Goal: Task Accomplishment & Management: Manage account settings

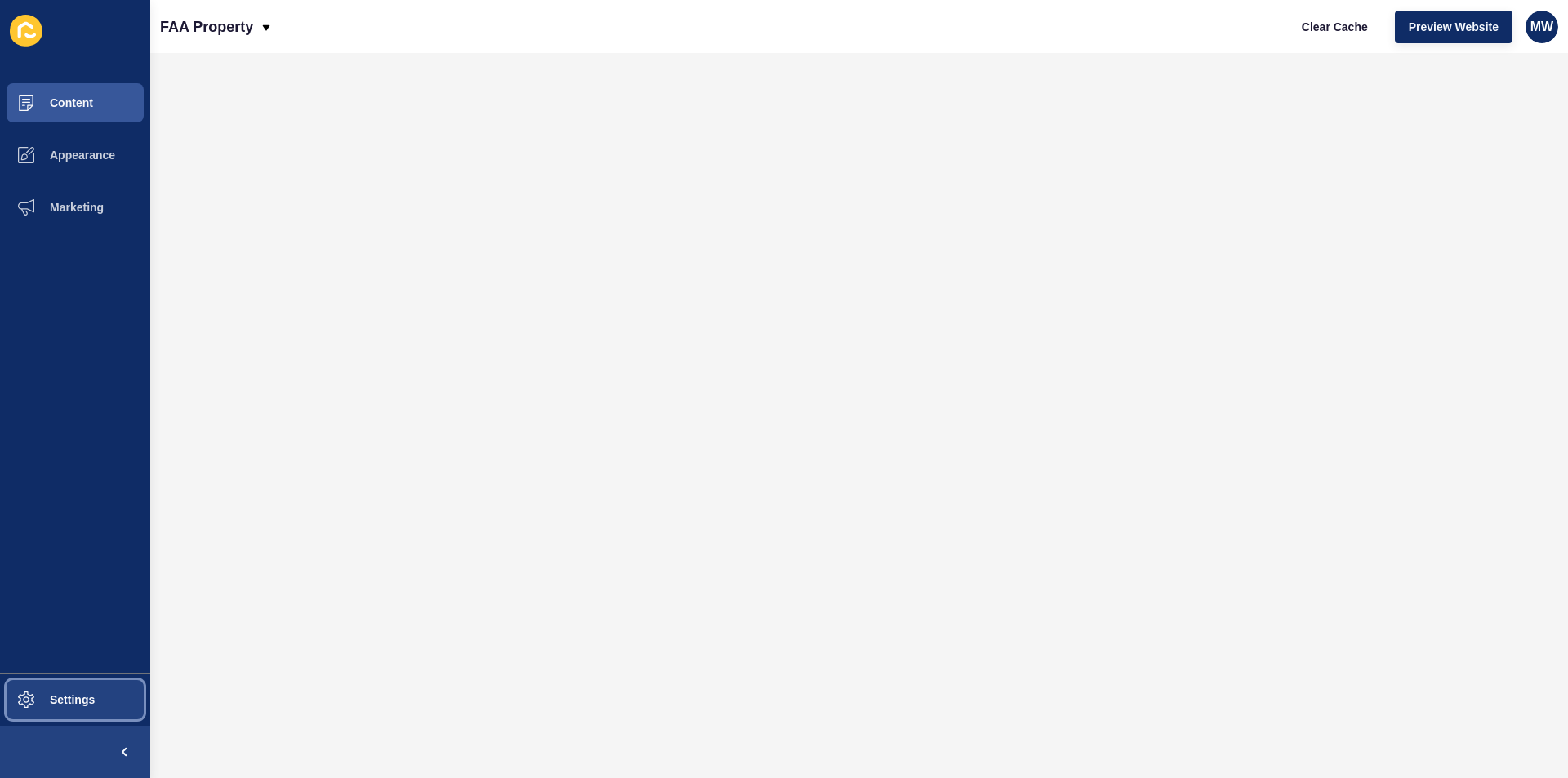
click at [74, 693] on span "Settings" at bounding box center [46, 700] width 97 height 13
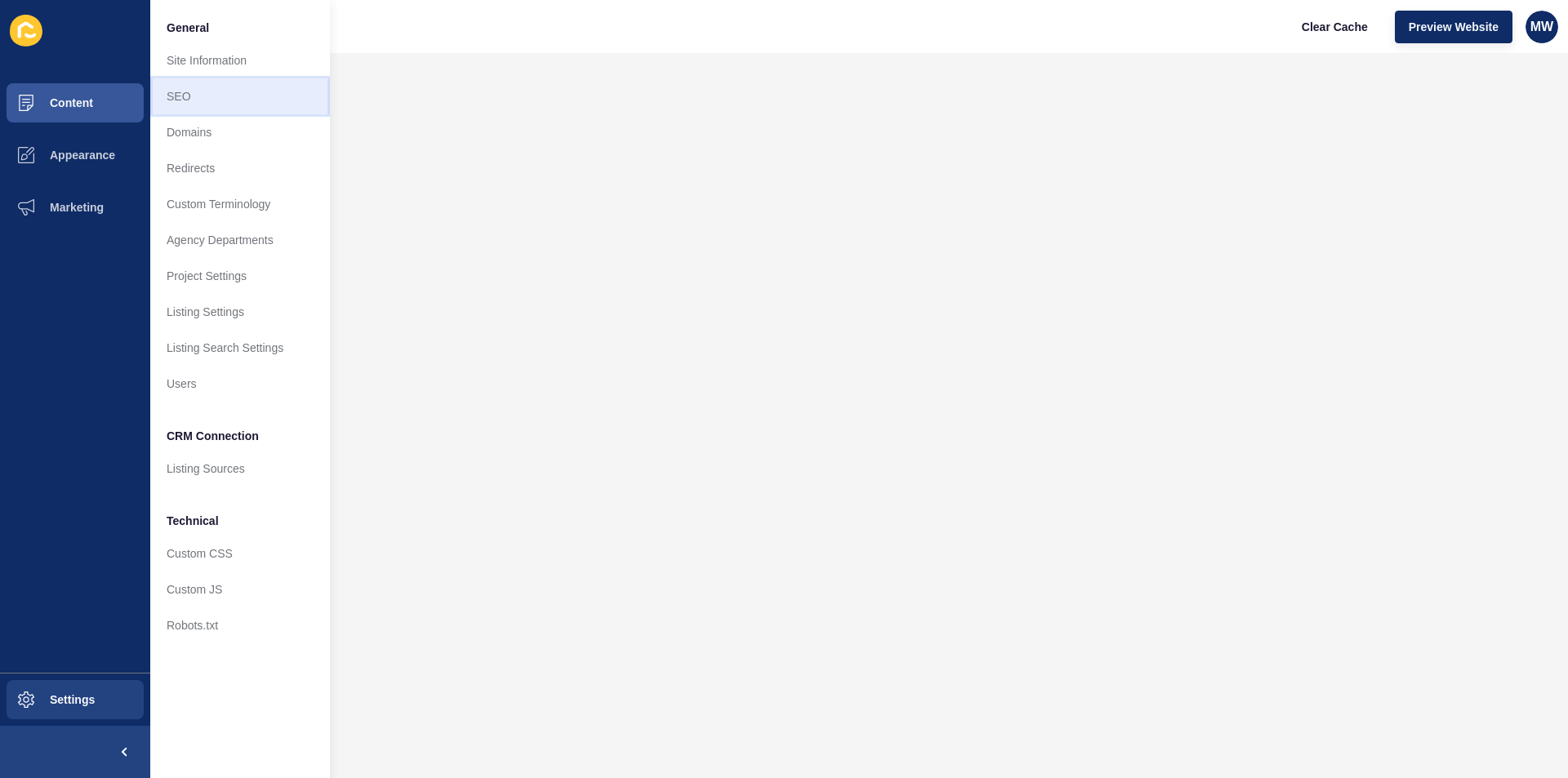
click at [177, 101] on link "SEO" at bounding box center [240, 96] width 180 height 36
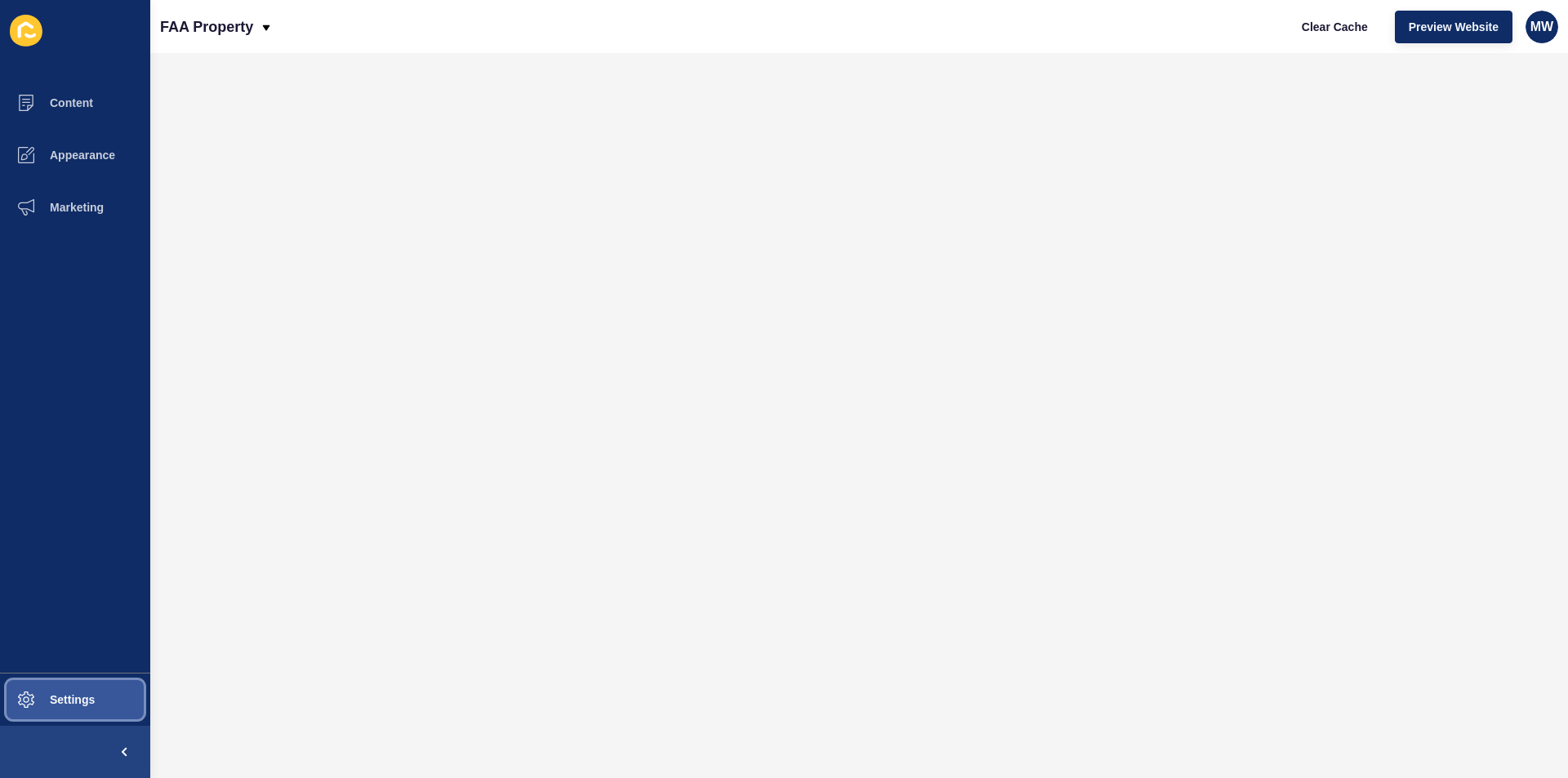
click at [42, 694] on span "Settings" at bounding box center [46, 700] width 97 height 13
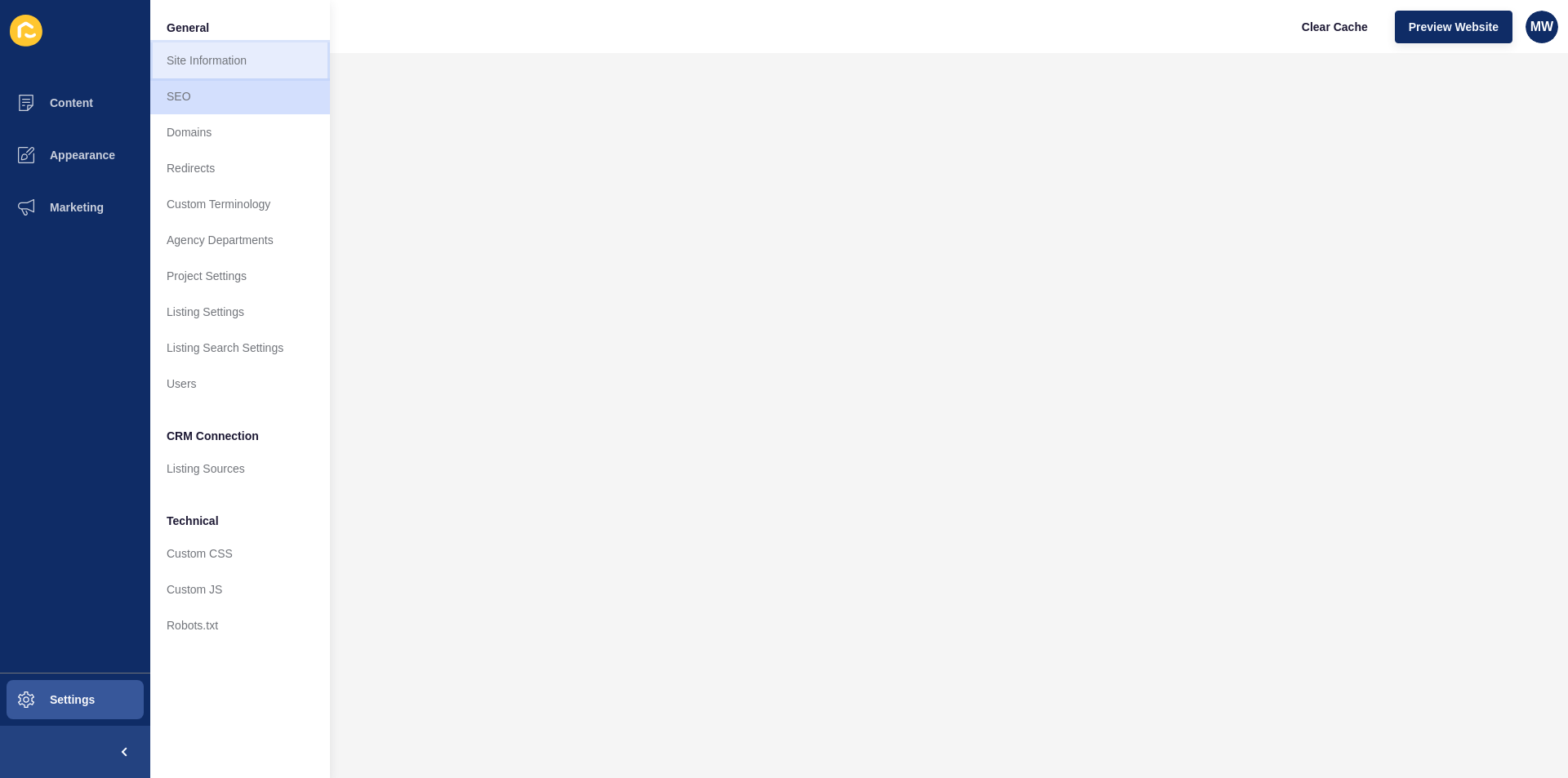
click at [254, 65] on link "Site Information" at bounding box center [240, 61] width 180 height 36
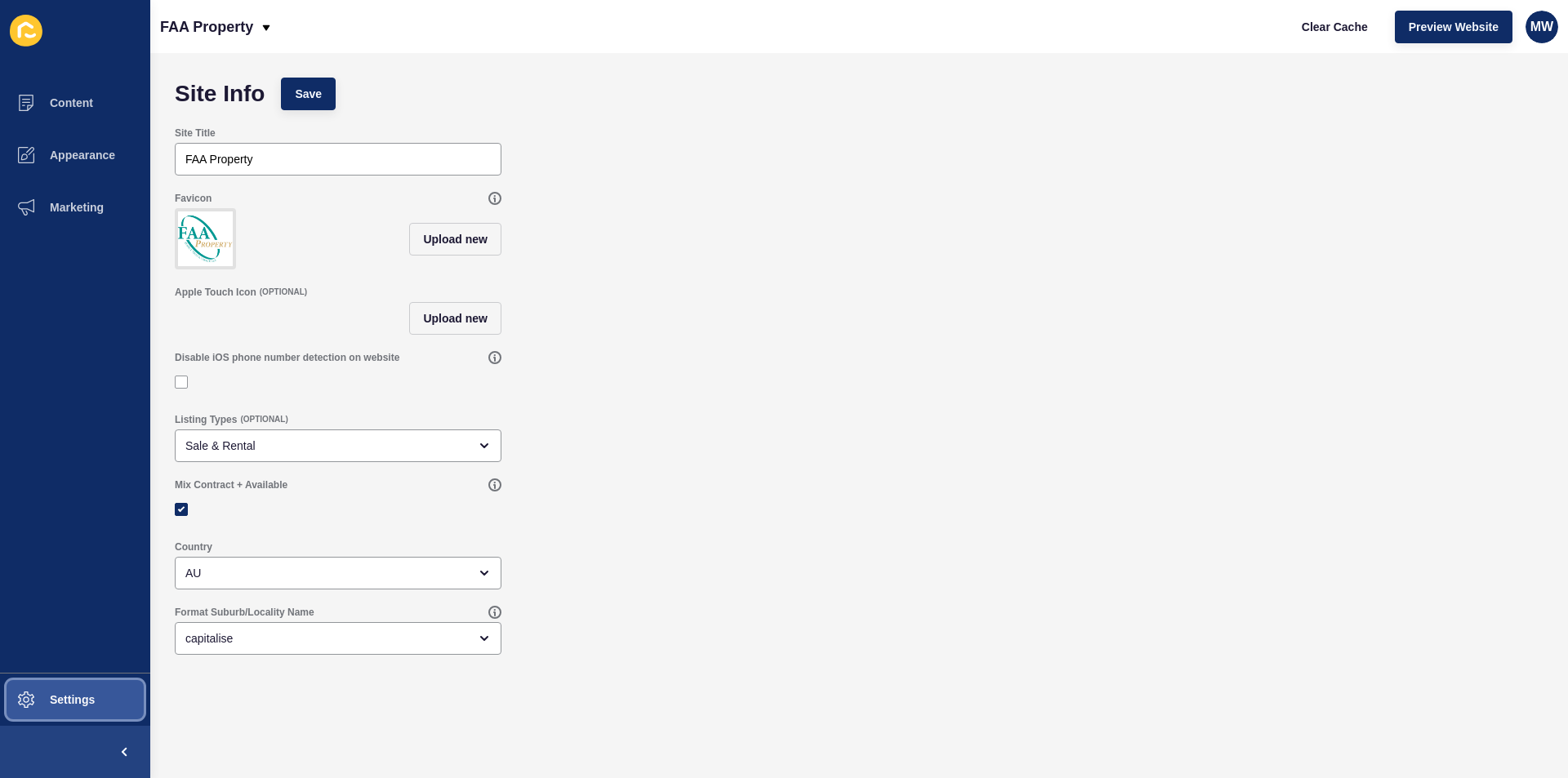
click at [79, 702] on span "Settings" at bounding box center [46, 700] width 97 height 13
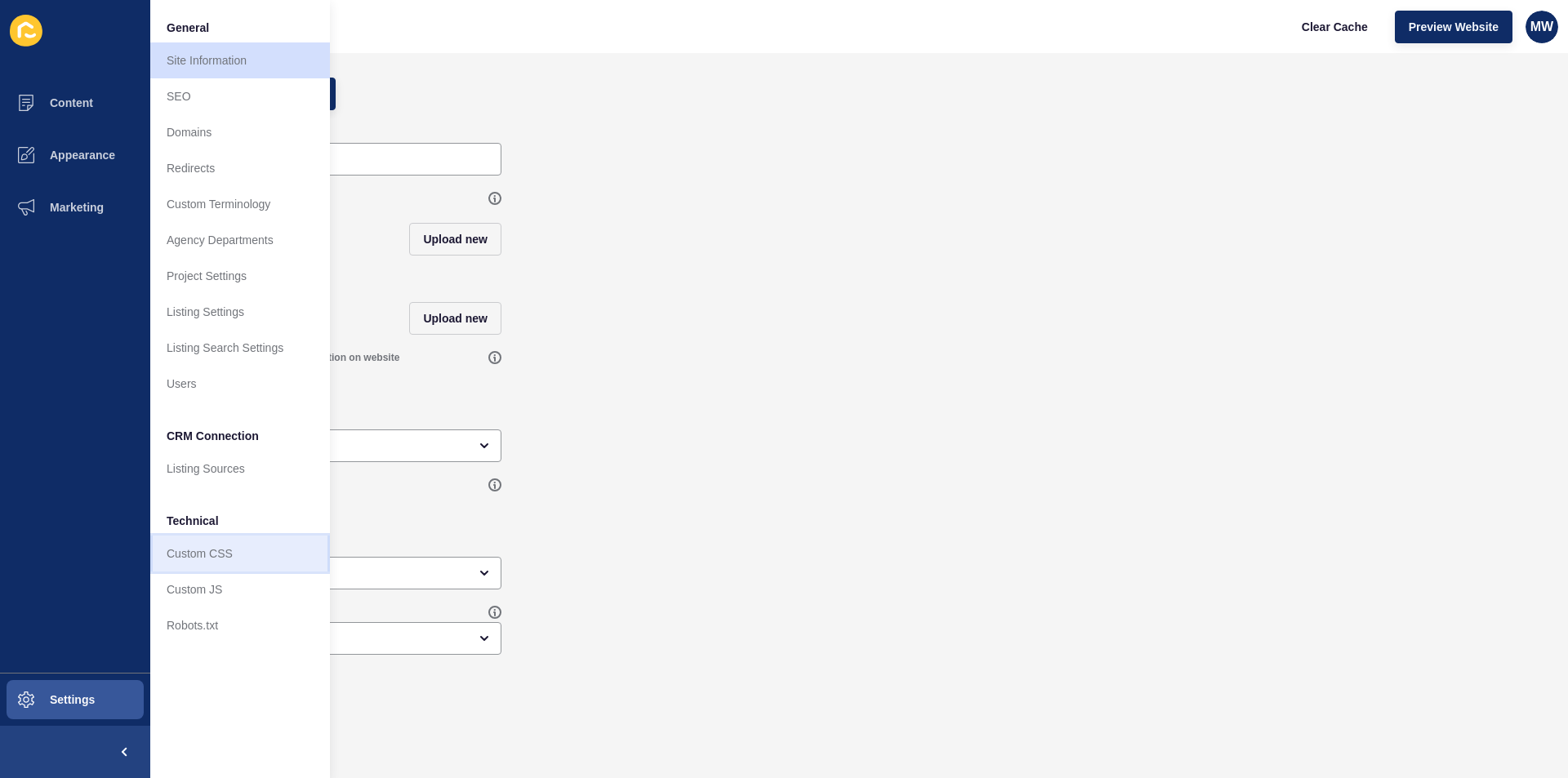
click at [228, 552] on link "Custom CSS" at bounding box center [240, 554] width 180 height 36
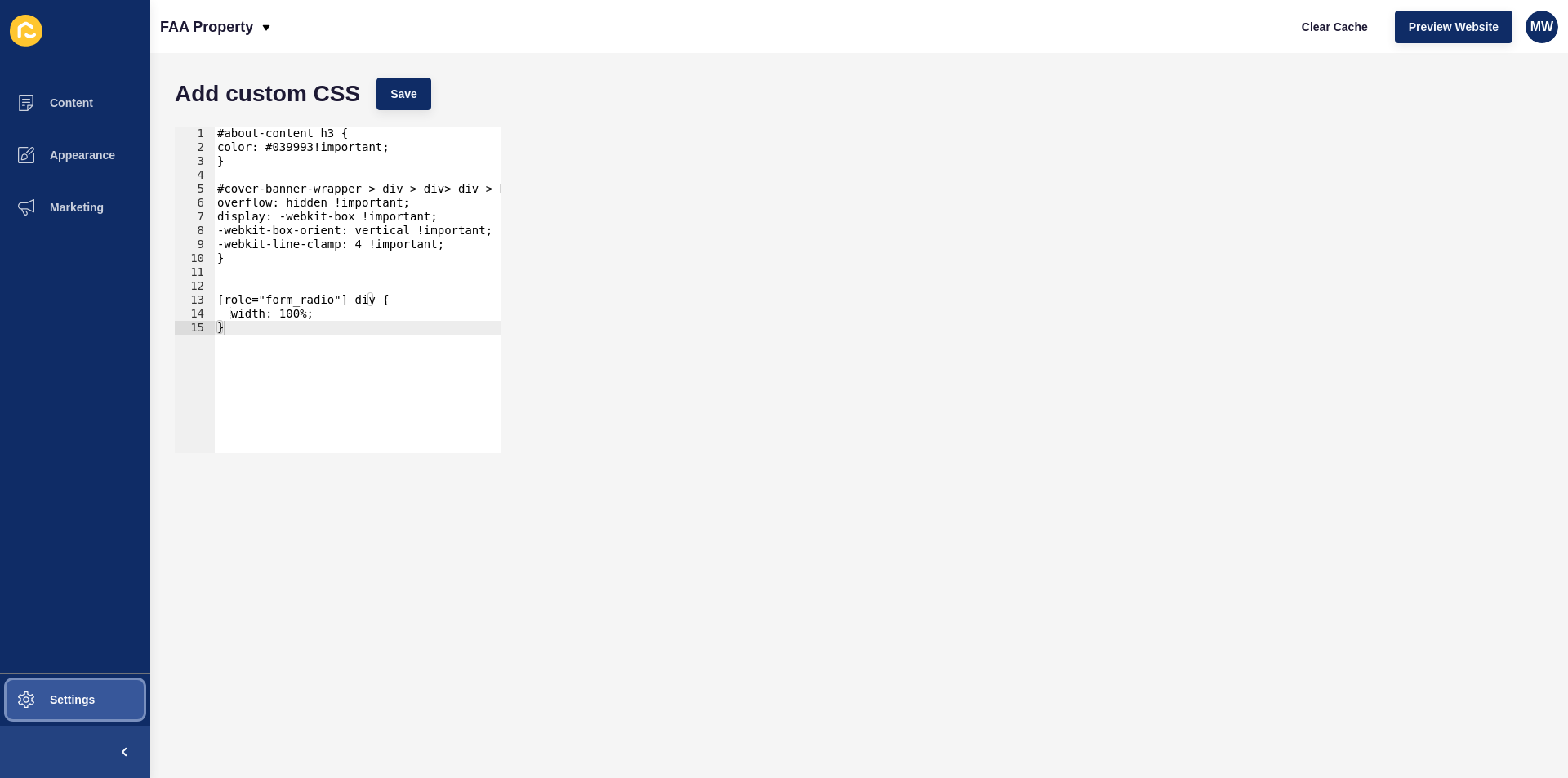
click at [46, 696] on span "Settings" at bounding box center [46, 700] width 97 height 13
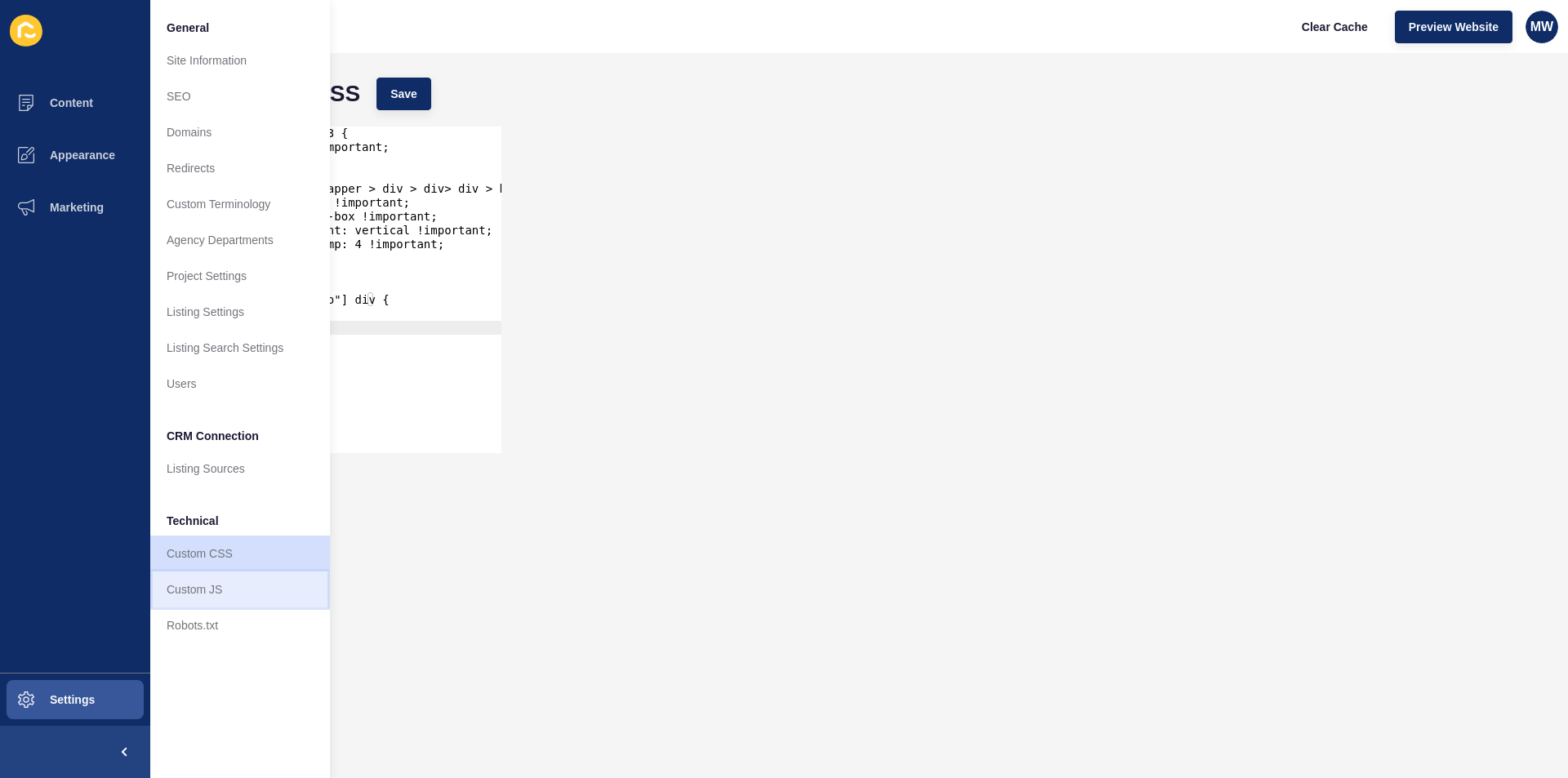
click at [212, 587] on link "Custom JS" at bounding box center [240, 590] width 180 height 36
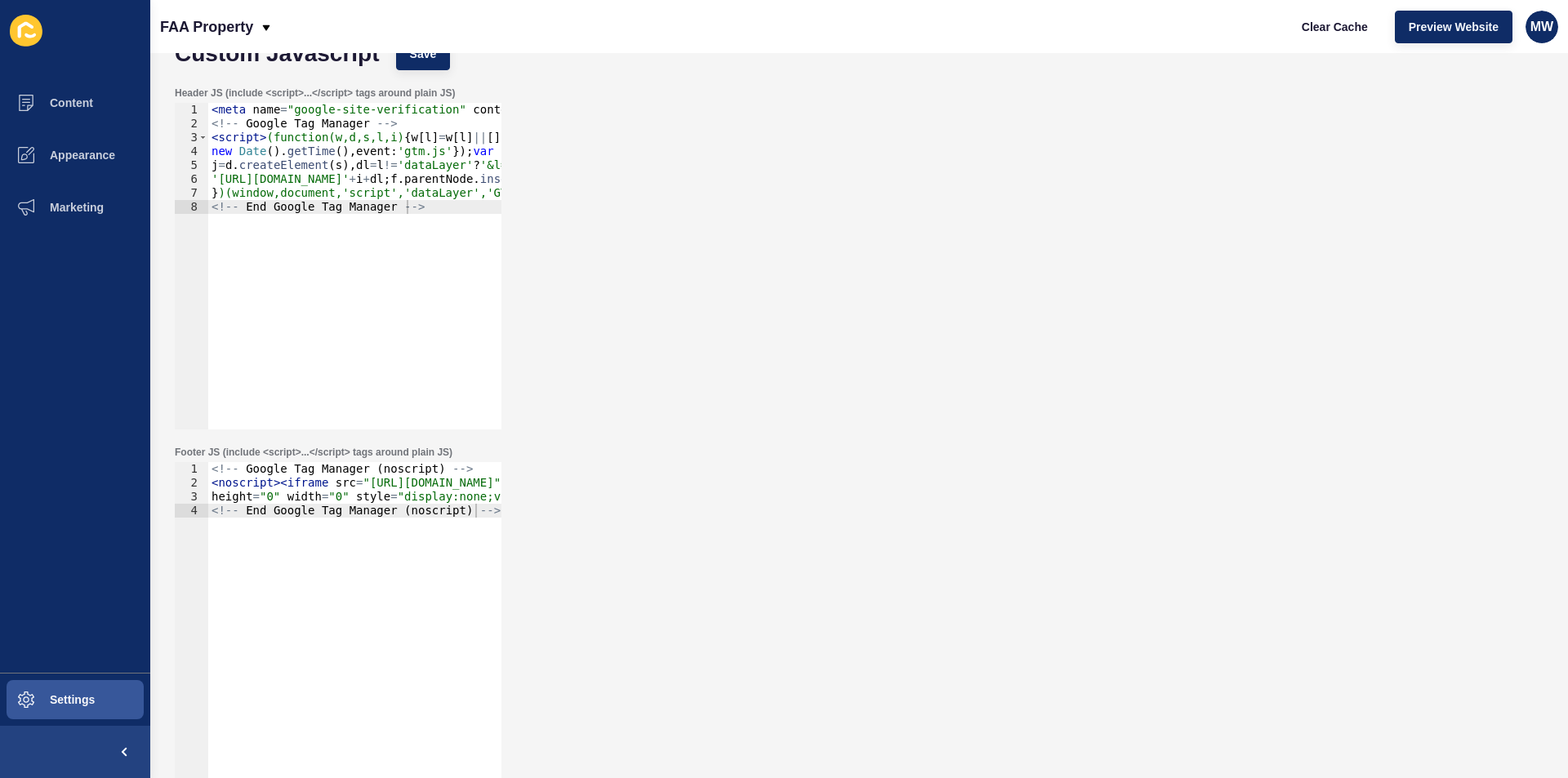
scroll to position [59, 0]
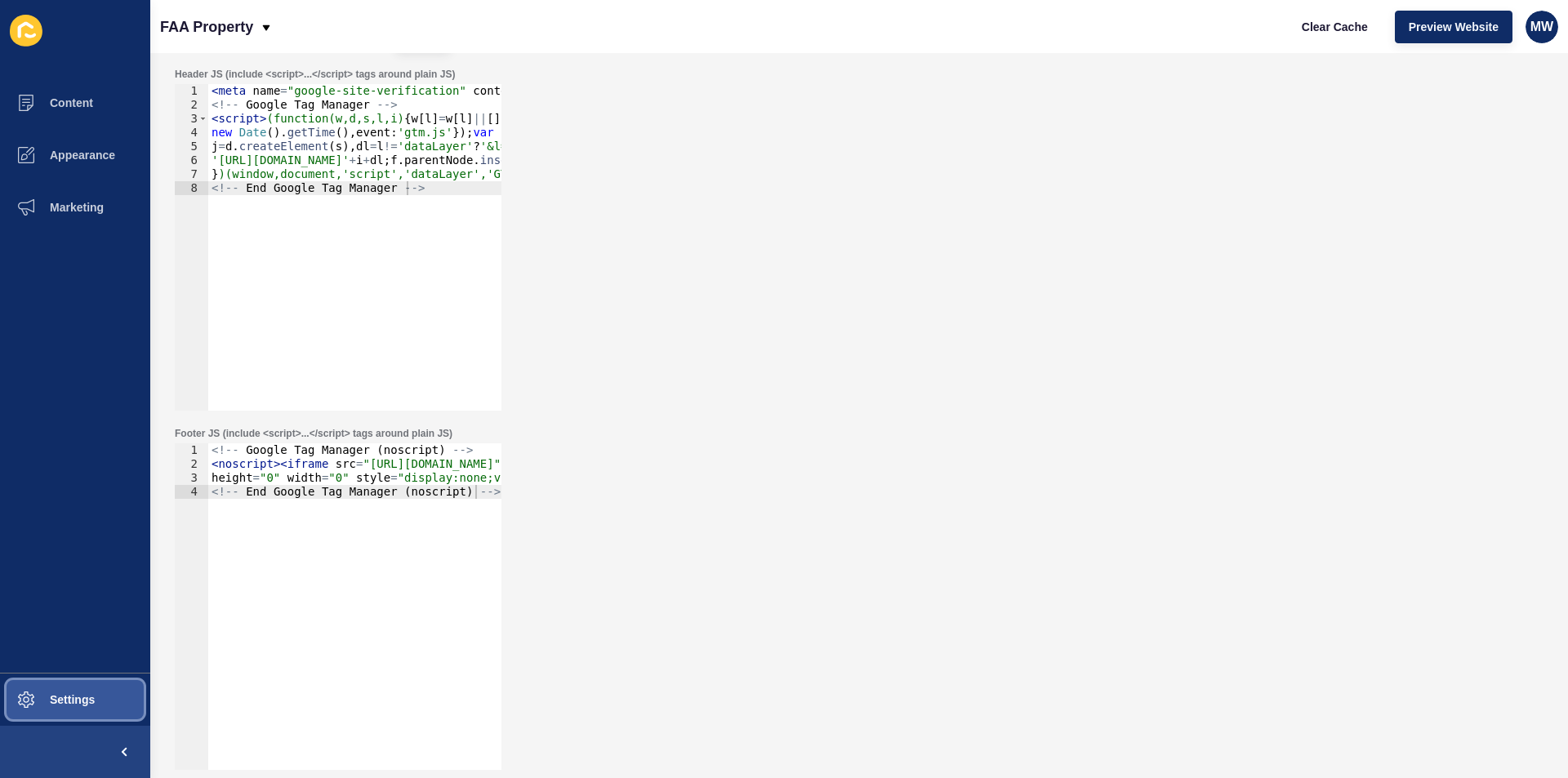
click at [58, 697] on span "Settings" at bounding box center [46, 700] width 97 height 13
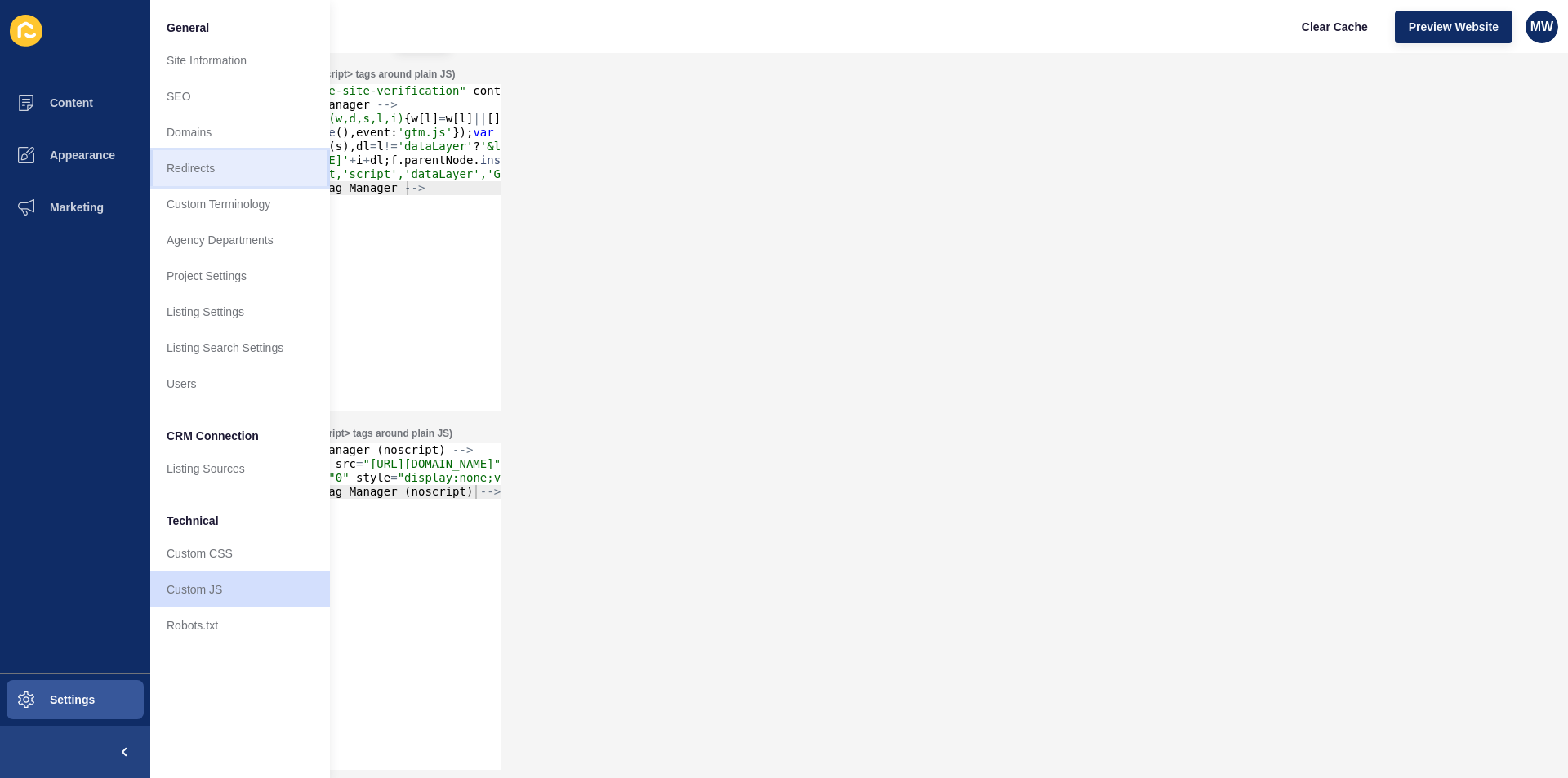
click at [196, 163] on link "Redirects" at bounding box center [240, 168] width 180 height 36
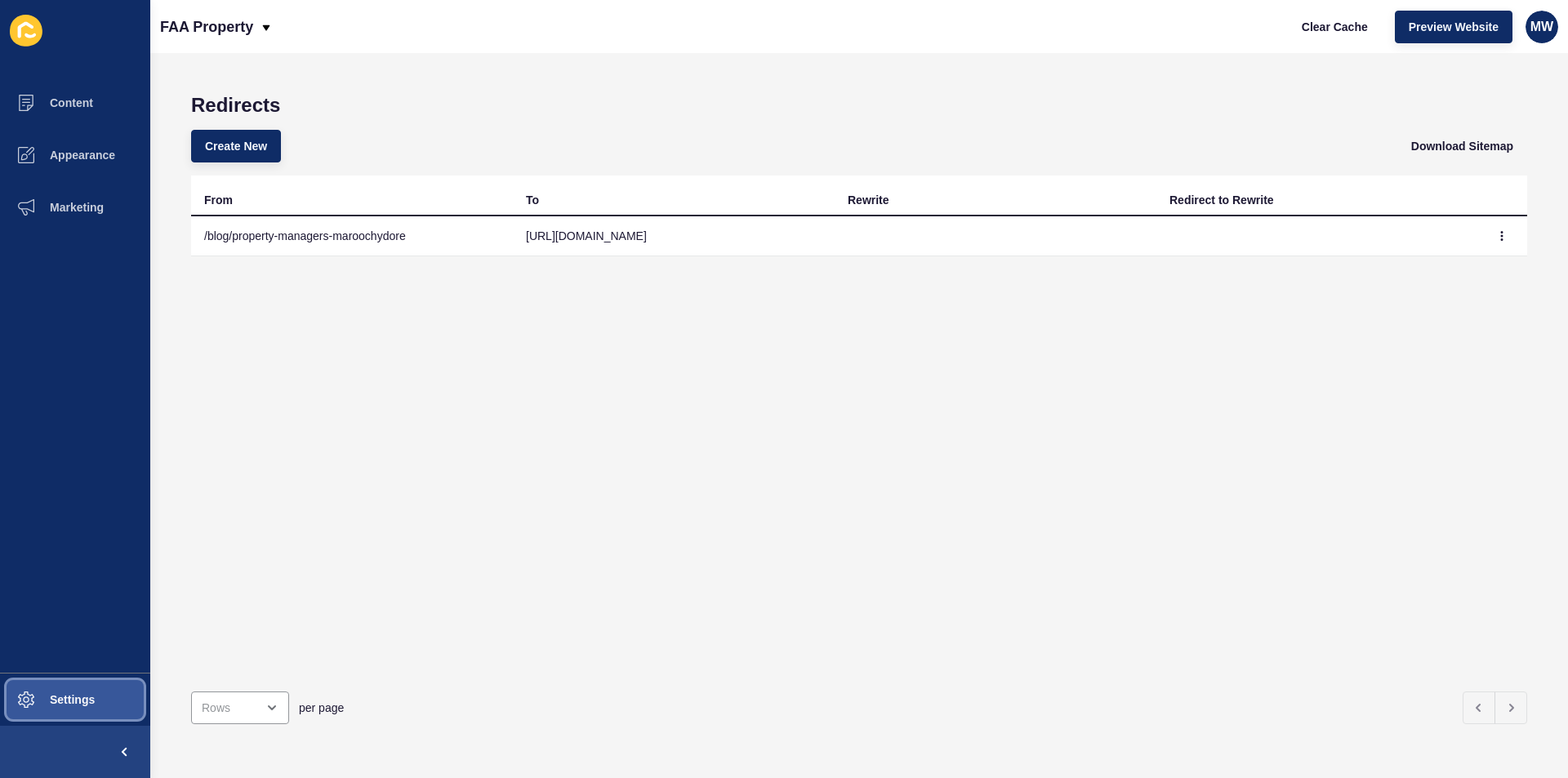
click at [65, 689] on button "Settings" at bounding box center [75, 700] width 150 height 53
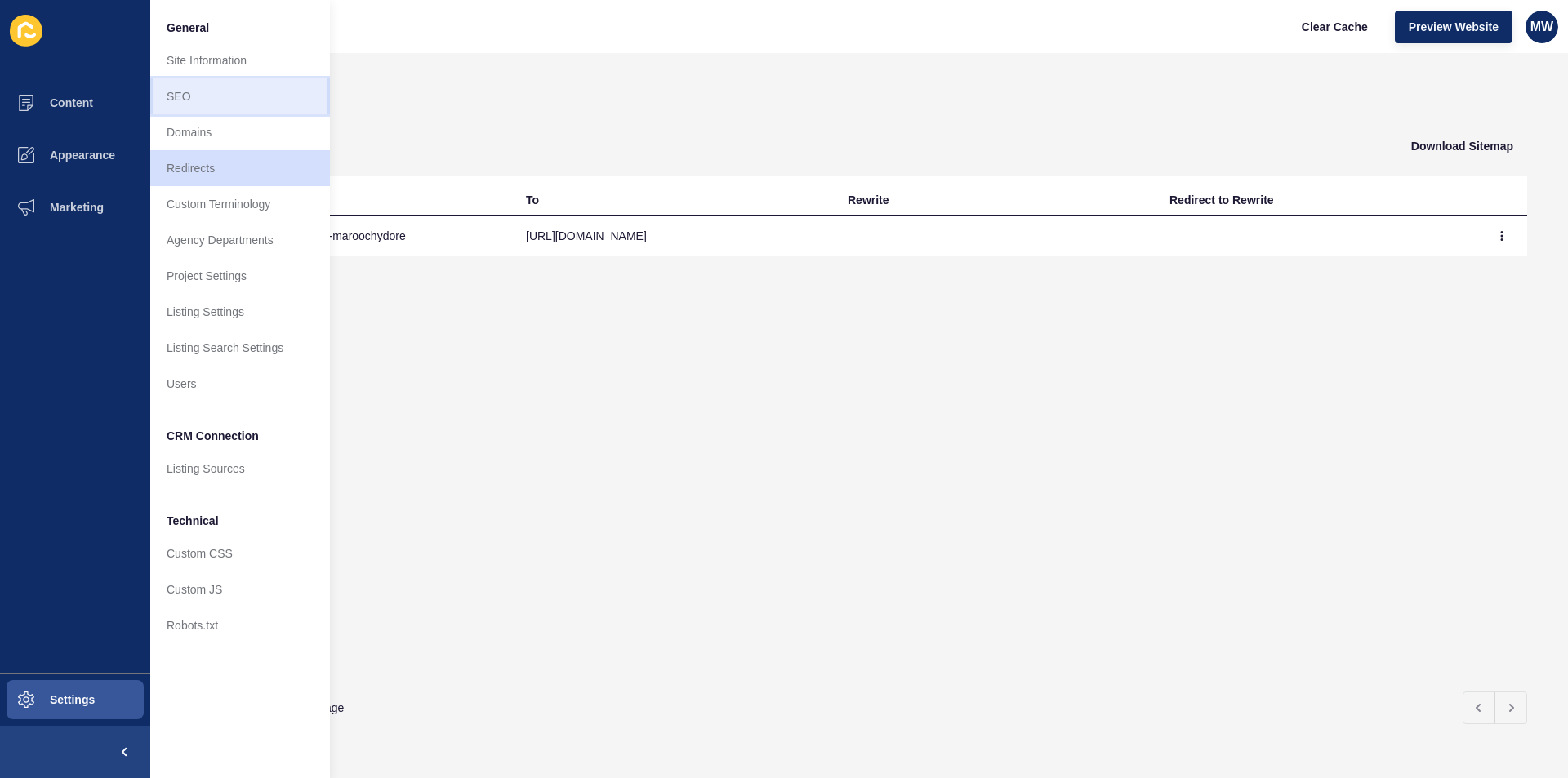
click at [192, 92] on link "SEO" at bounding box center [240, 96] width 180 height 36
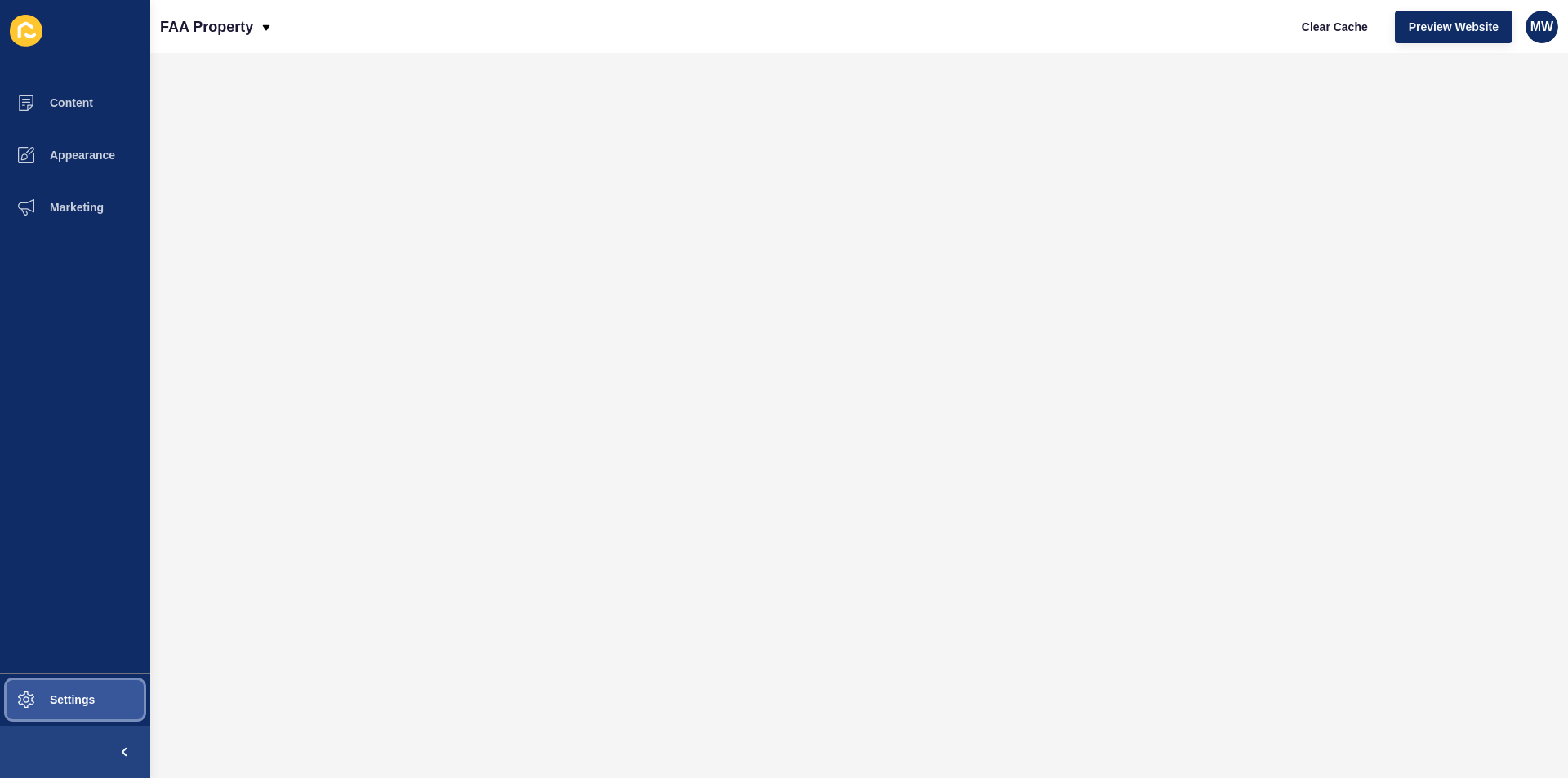
click at [81, 691] on button "Settings" at bounding box center [75, 700] width 150 height 53
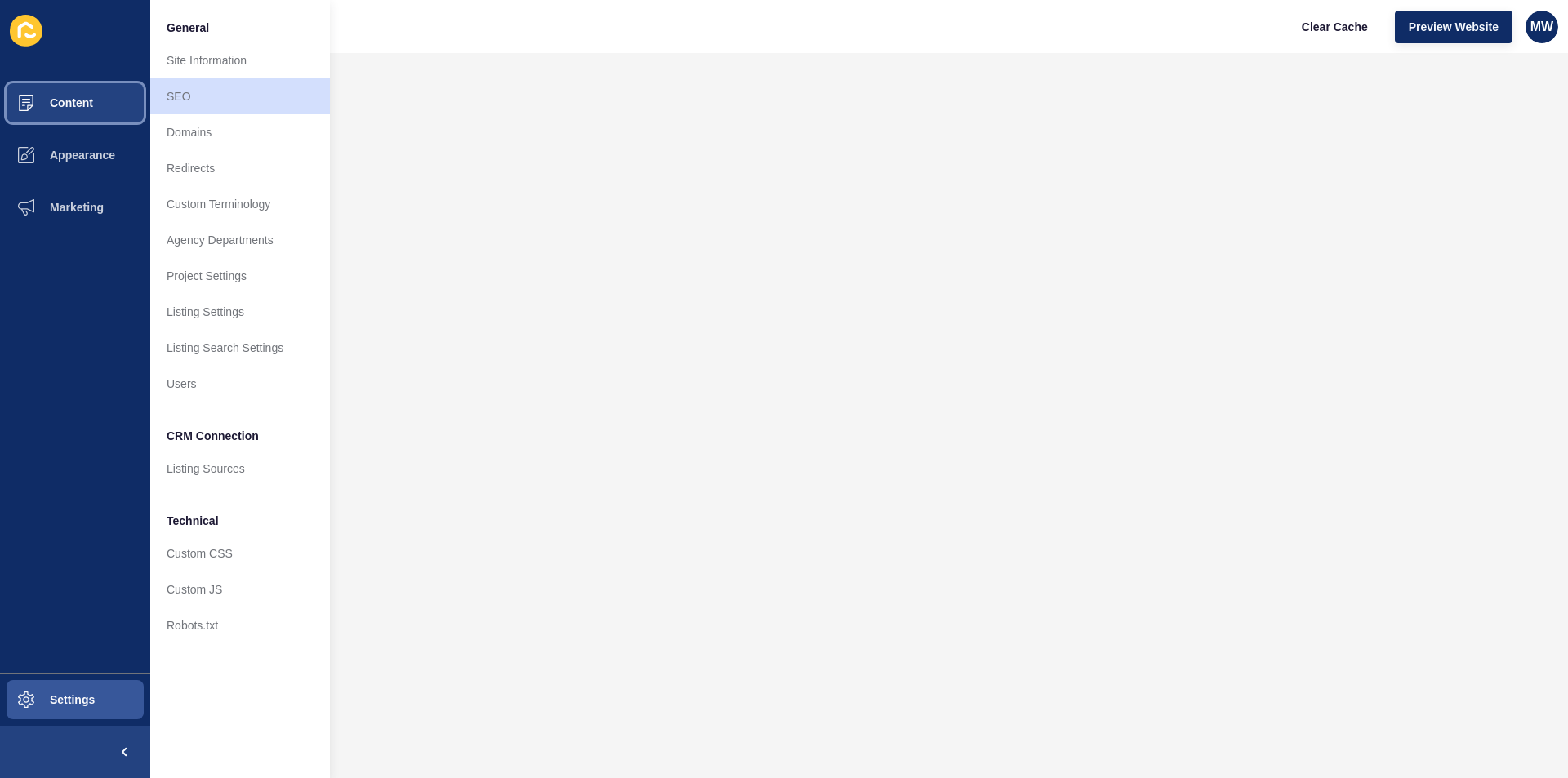
click at [72, 104] on span "Content" at bounding box center [45, 103] width 95 height 13
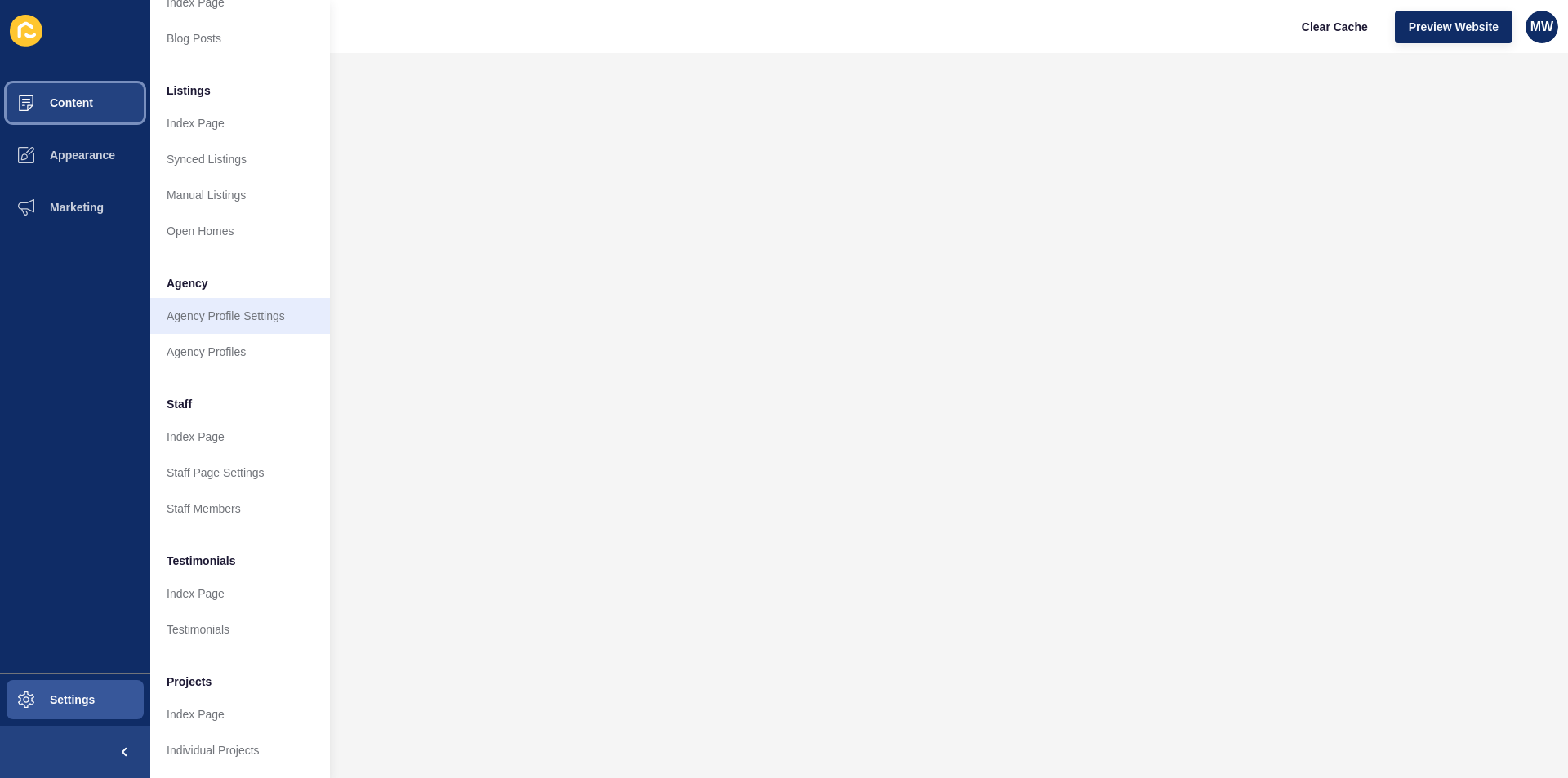
scroll to position [28, 0]
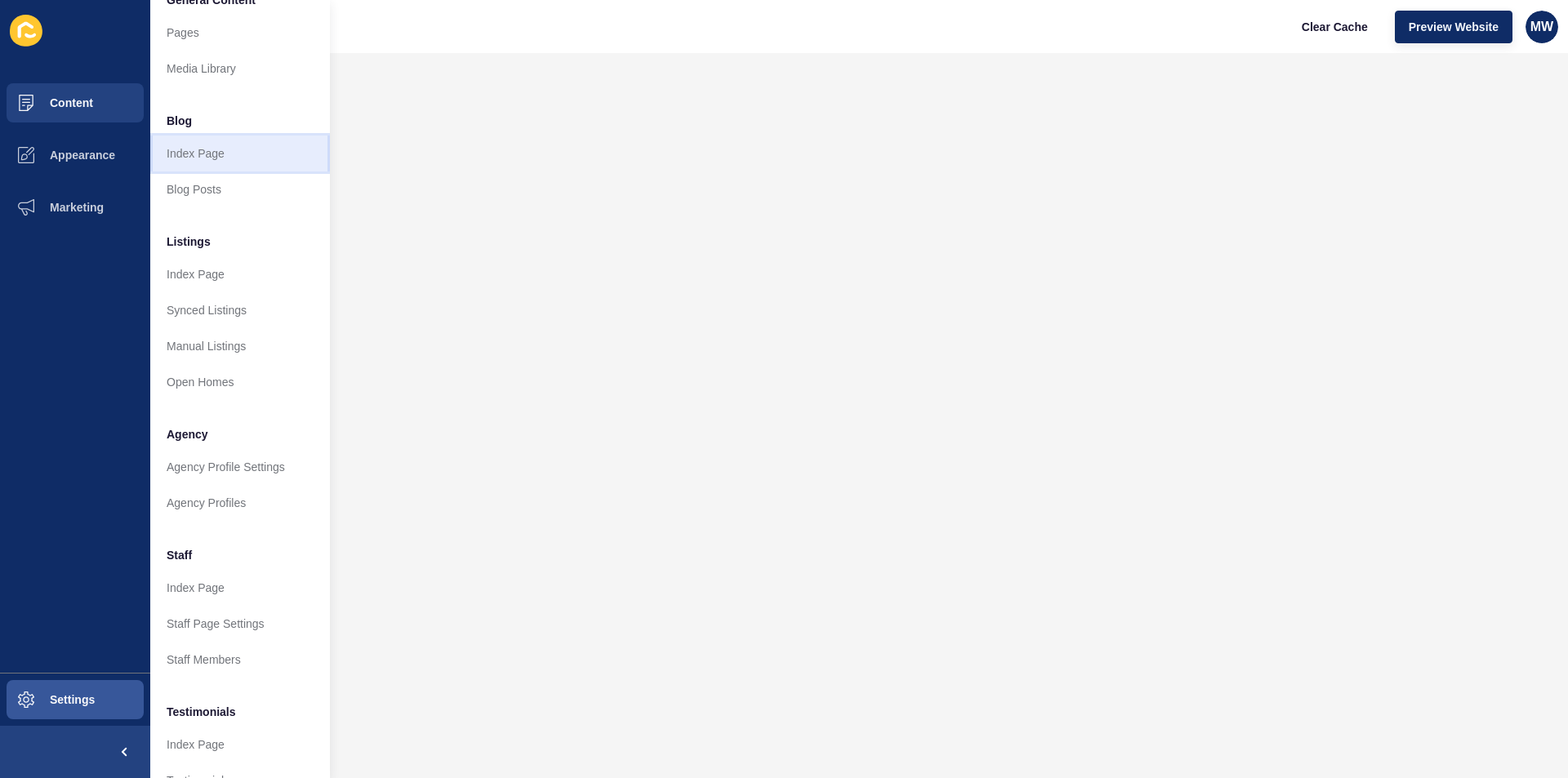
click at [195, 154] on link "Index Page" at bounding box center [240, 154] width 180 height 36
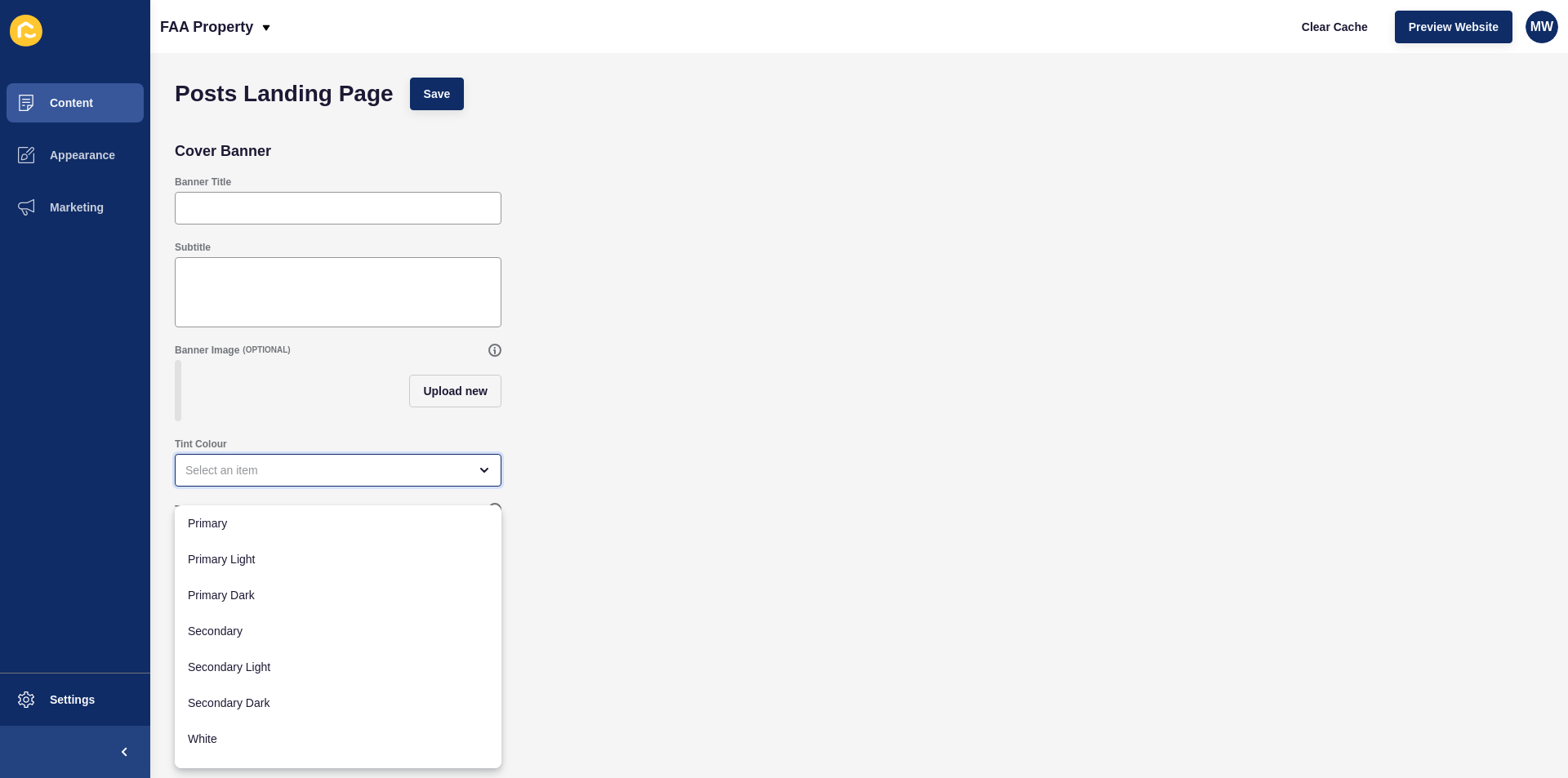
click at [338, 487] on div "close menu" at bounding box center [338, 471] width 327 height 33
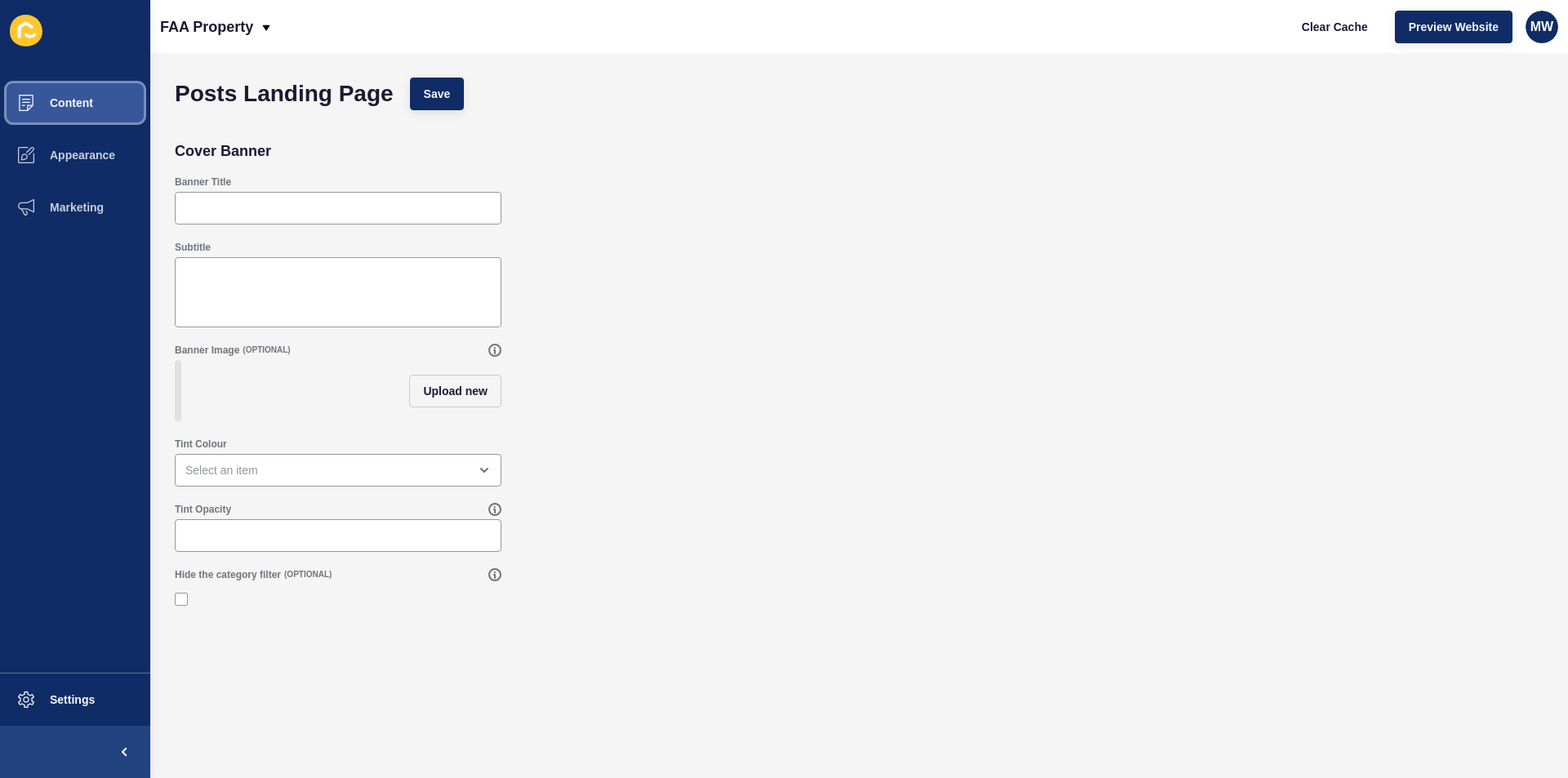
click at [83, 105] on span "Content" at bounding box center [45, 103] width 95 height 13
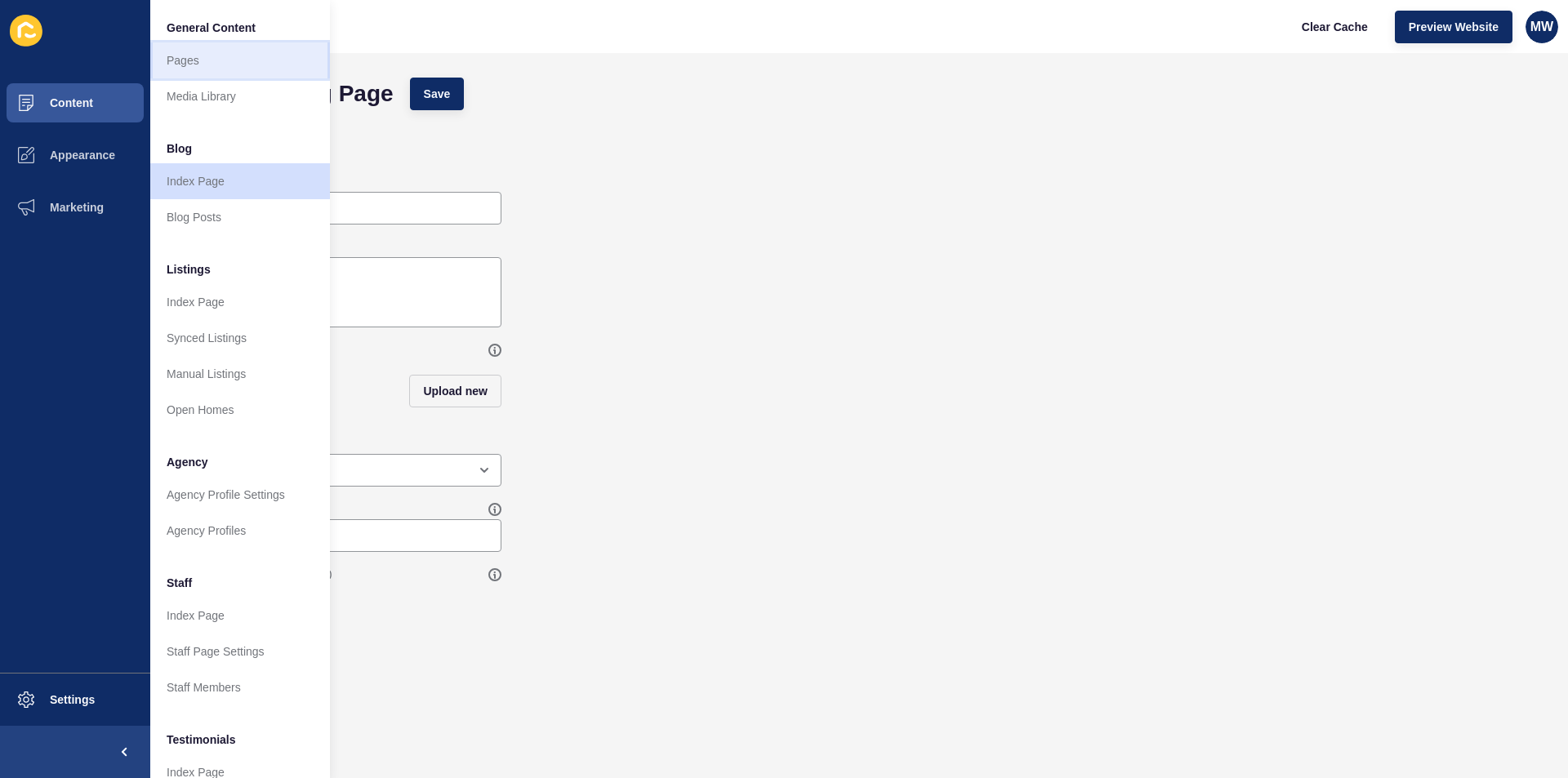
click at [197, 63] on link "Pages" at bounding box center [240, 61] width 180 height 36
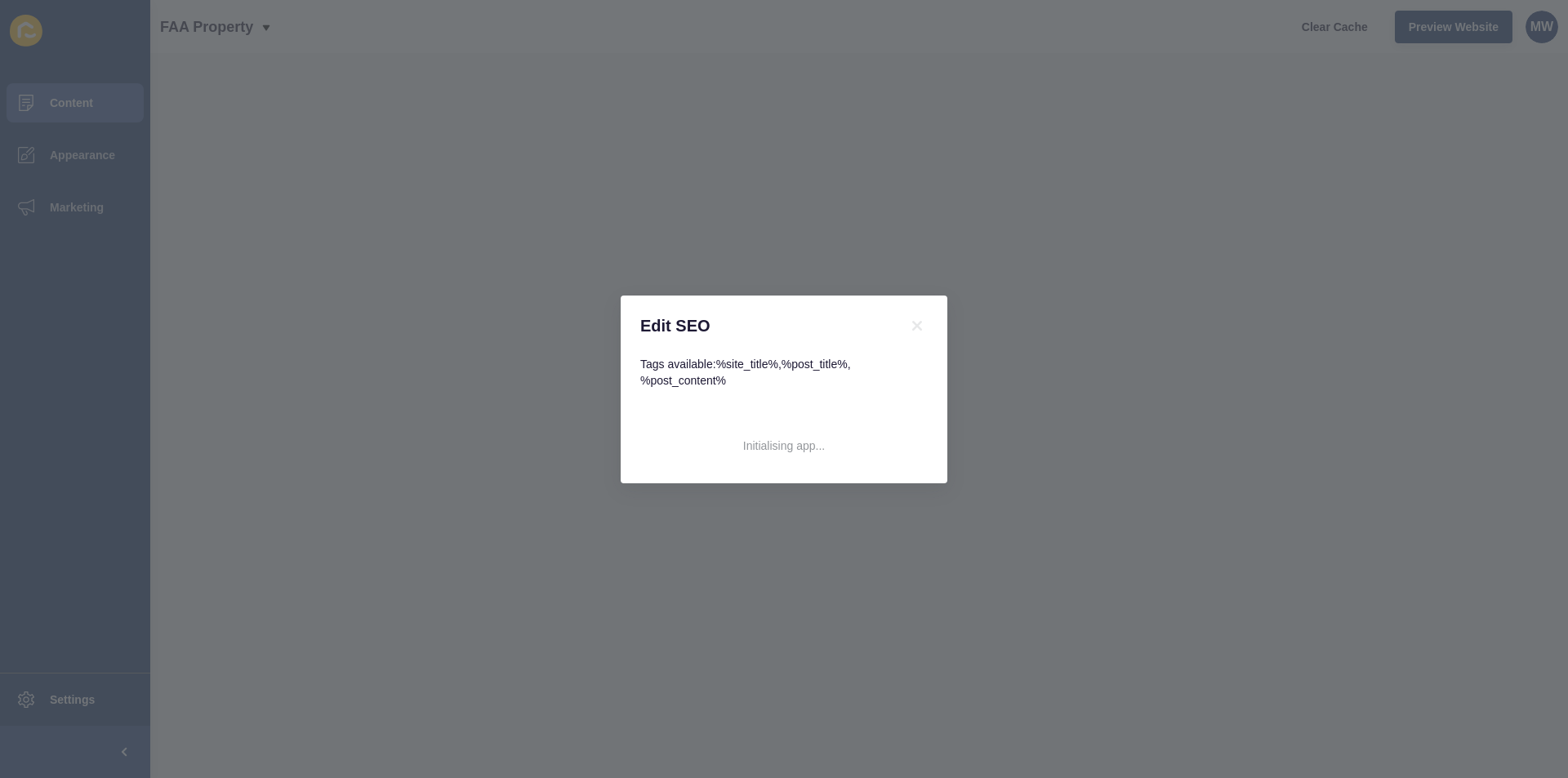
click at [1353, 537] on div "Edit SEO Tags available: %site_title% , %post_title% , %post_content% Initialis…" at bounding box center [784, 389] width 1568 height 778
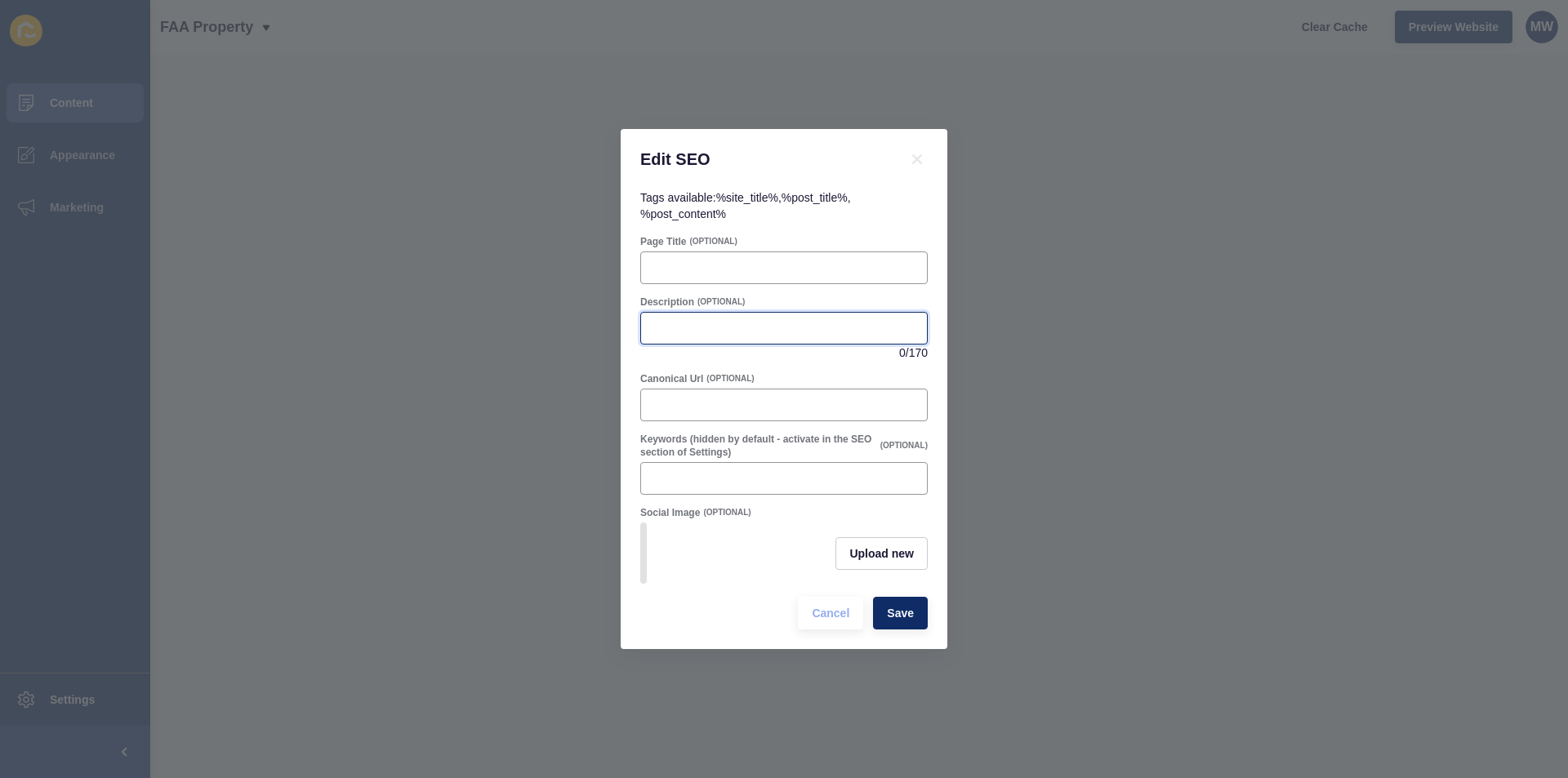
click at [796, 325] on input "Description" at bounding box center [784, 329] width 266 height 16
drag, startPoint x: 788, startPoint y: 375, endPoint x: 786, endPoint y: 384, distance: 9.2
click at [788, 375] on div "Canonical Url (OPTIONAL)" at bounding box center [784, 379] width 287 height 13
click at [794, 488] on div at bounding box center [784, 479] width 287 height 33
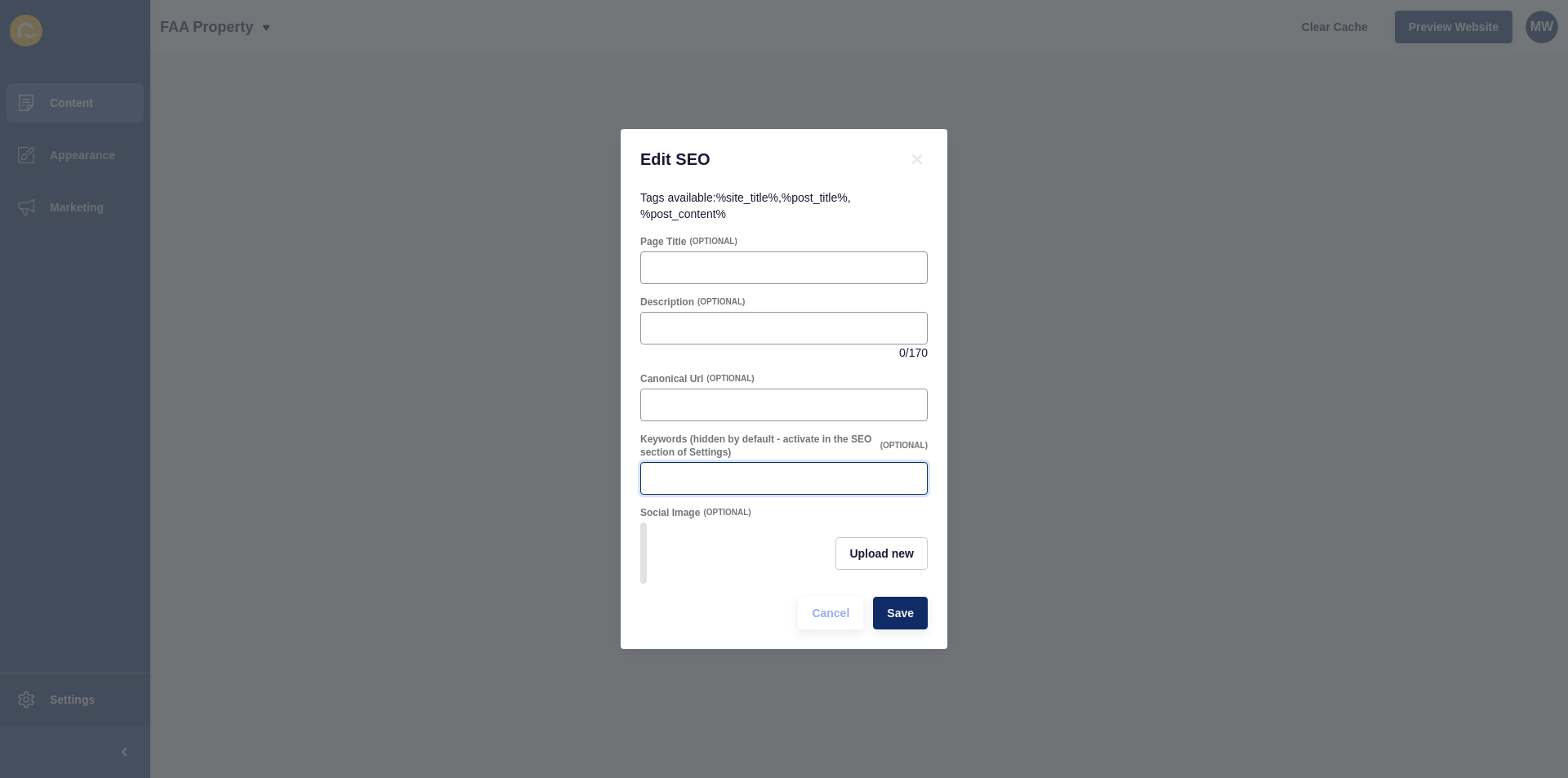
click at [794, 472] on input "Keywords (hidden by default - activate in the SEO section of Settings)" at bounding box center [784, 479] width 266 height 16
click at [797, 424] on form "Page Title (OPTIONAL) Description (OPTIONAL) 0 / 170 Canonical Url (OPTIONAL) K…" at bounding box center [784, 432] width 287 height 394
click at [916, 150] on icon at bounding box center [917, 159] width 20 height 20
click at [922, 154] on icon at bounding box center [917, 159] width 20 height 20
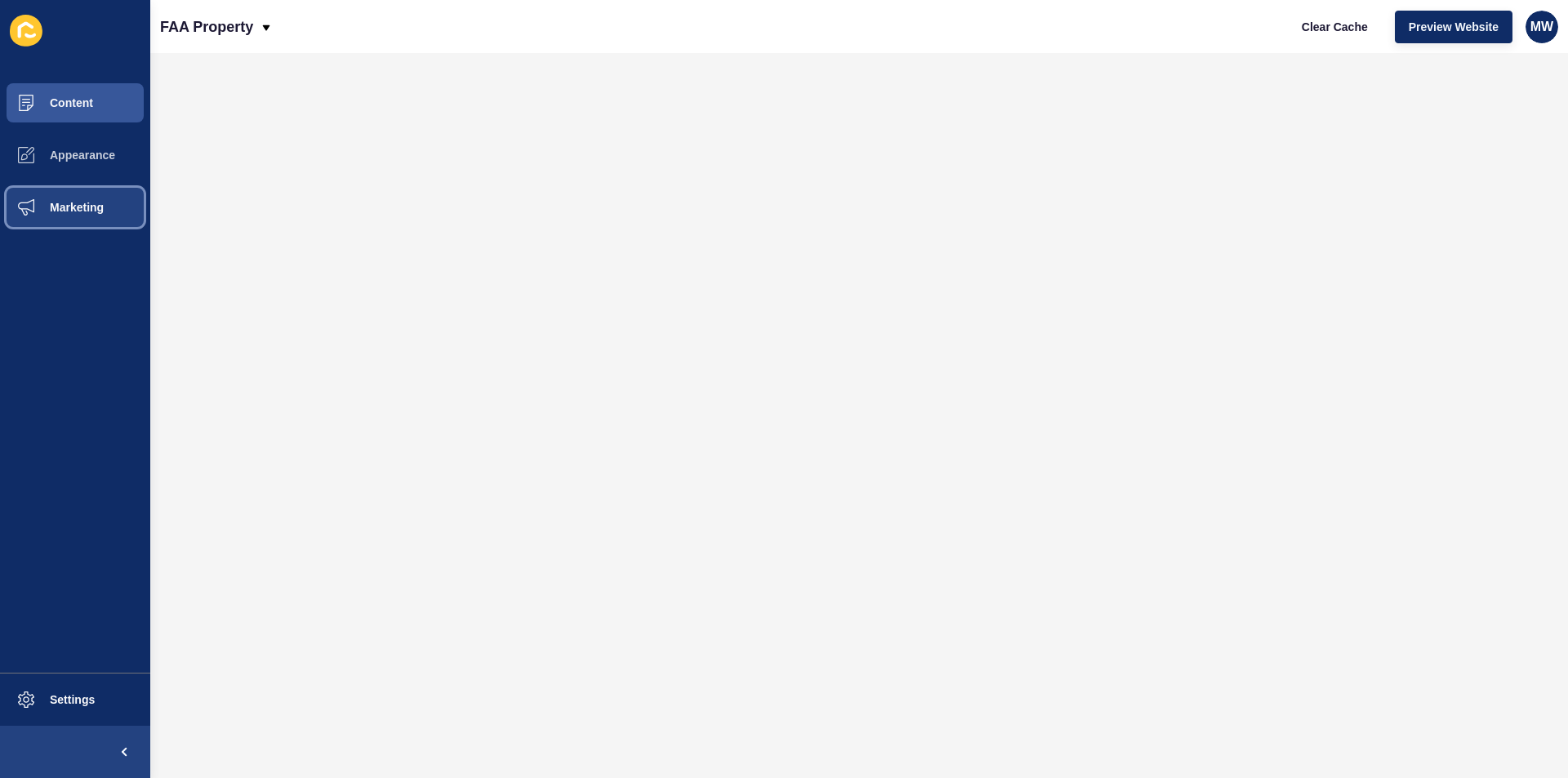
click at [80, 199] on button "Marketing" at bounding box center [75, 208] width 150 height 53
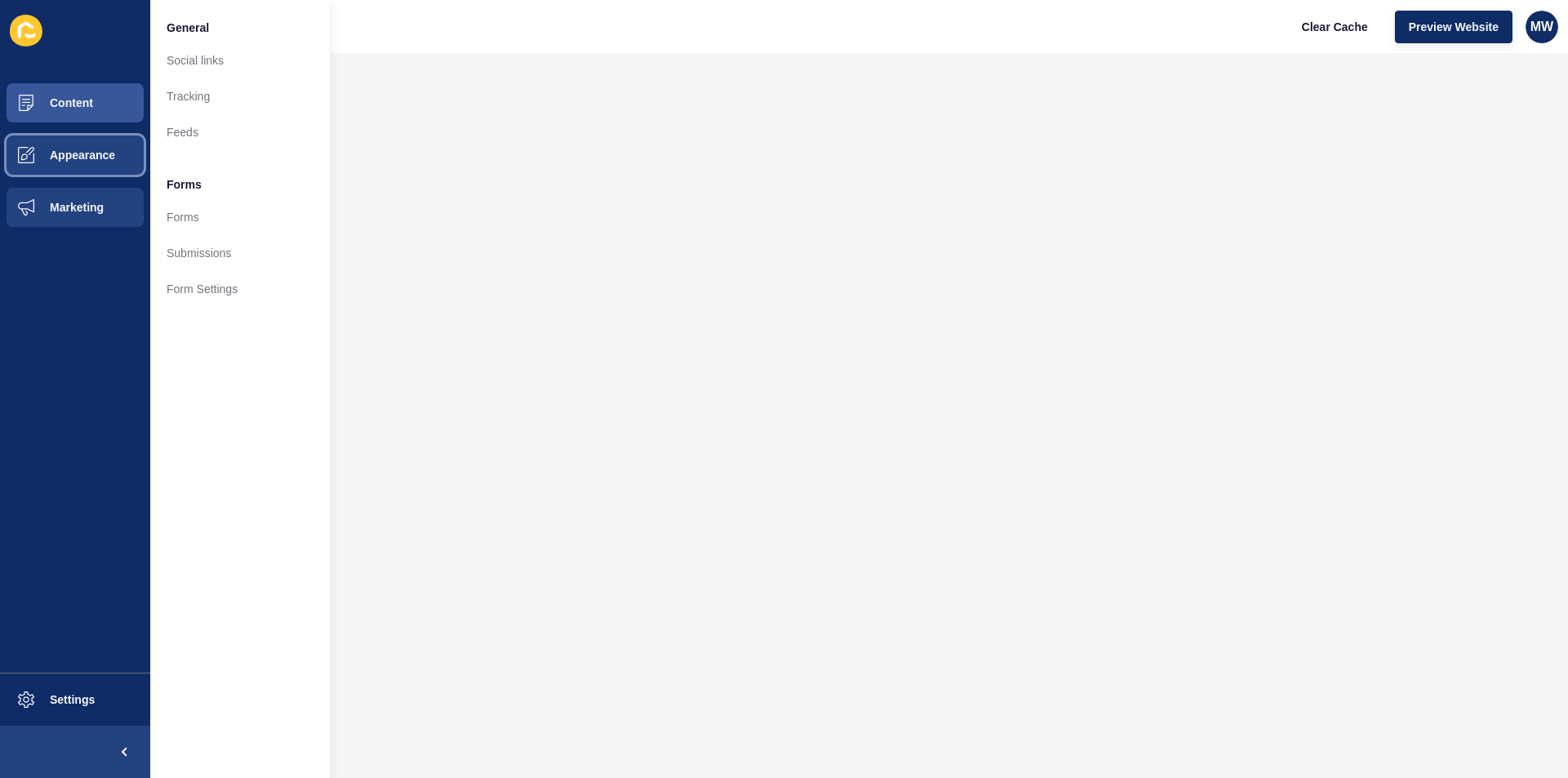
click at [71, 160] on span "Appearance" at bounding box center [56, 155] width 117 height 13
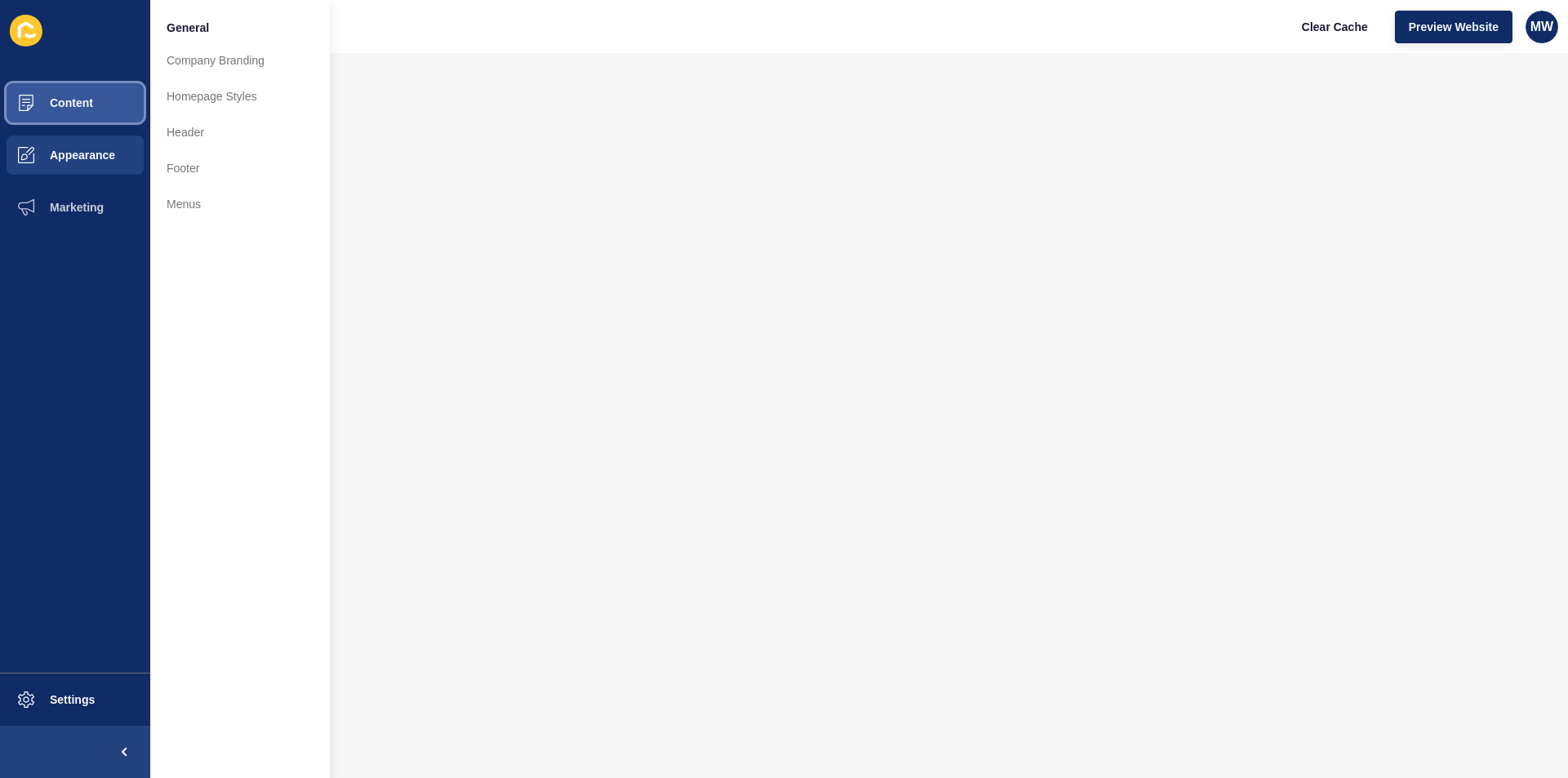
click at [66, 111] on button "Content" at bounding box center [75, 103] width 150 height 53
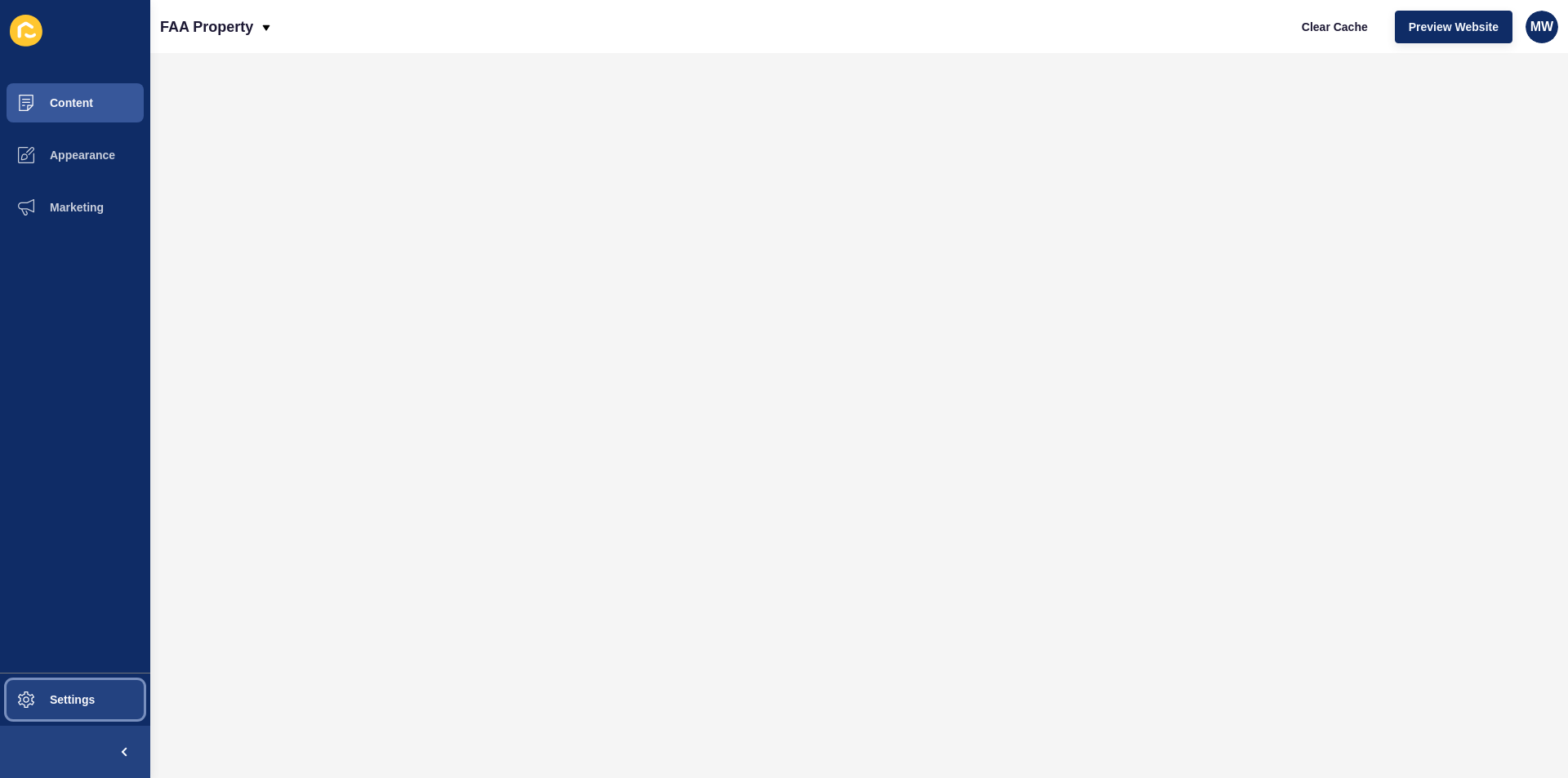
click at [67, 704] on span "Settings" at bounding box center [46, 700] width 97 height 13
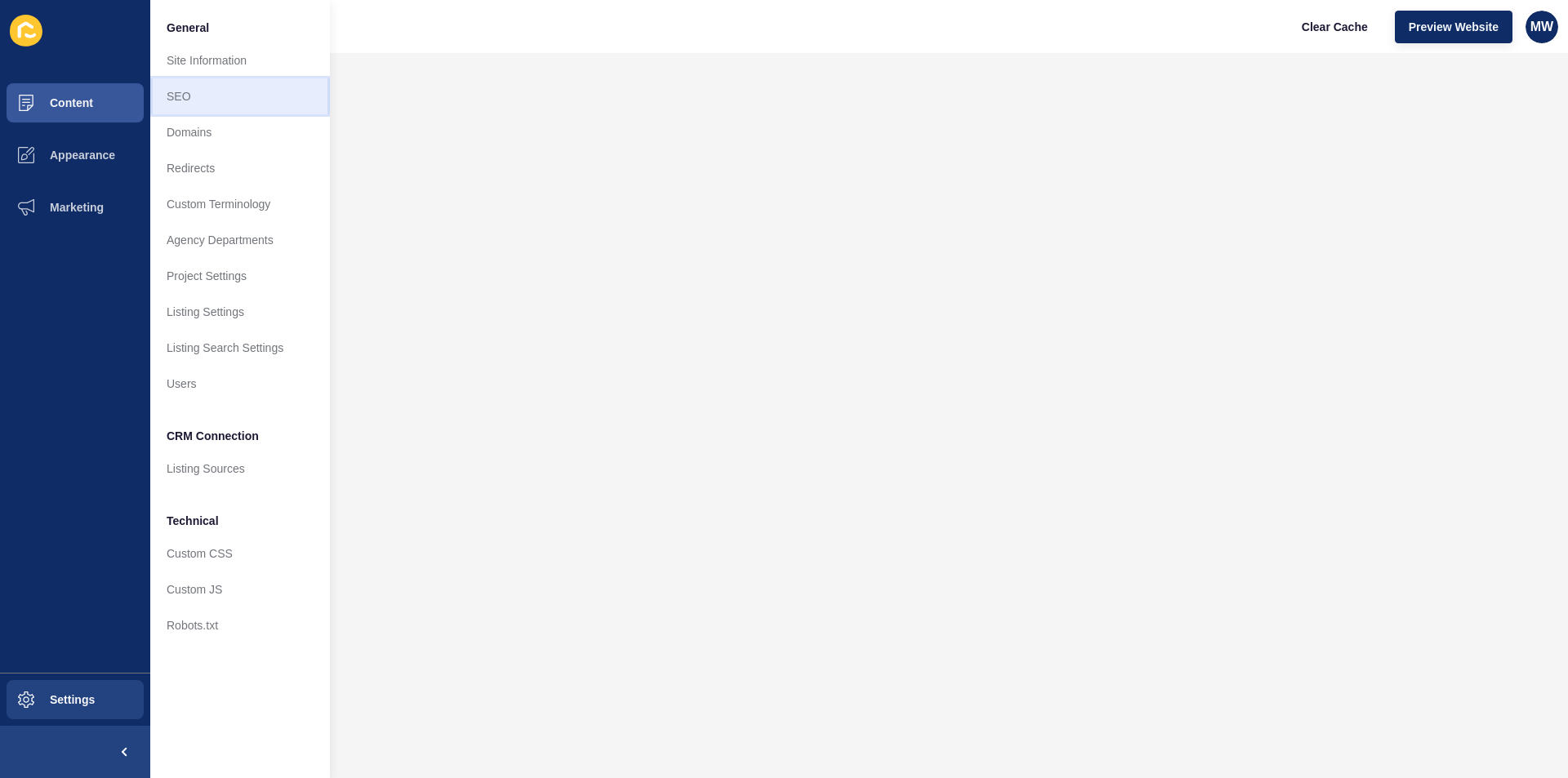
click at [185, 97] on link "SEO" at bounding box center [240, 96] width 180 height 36
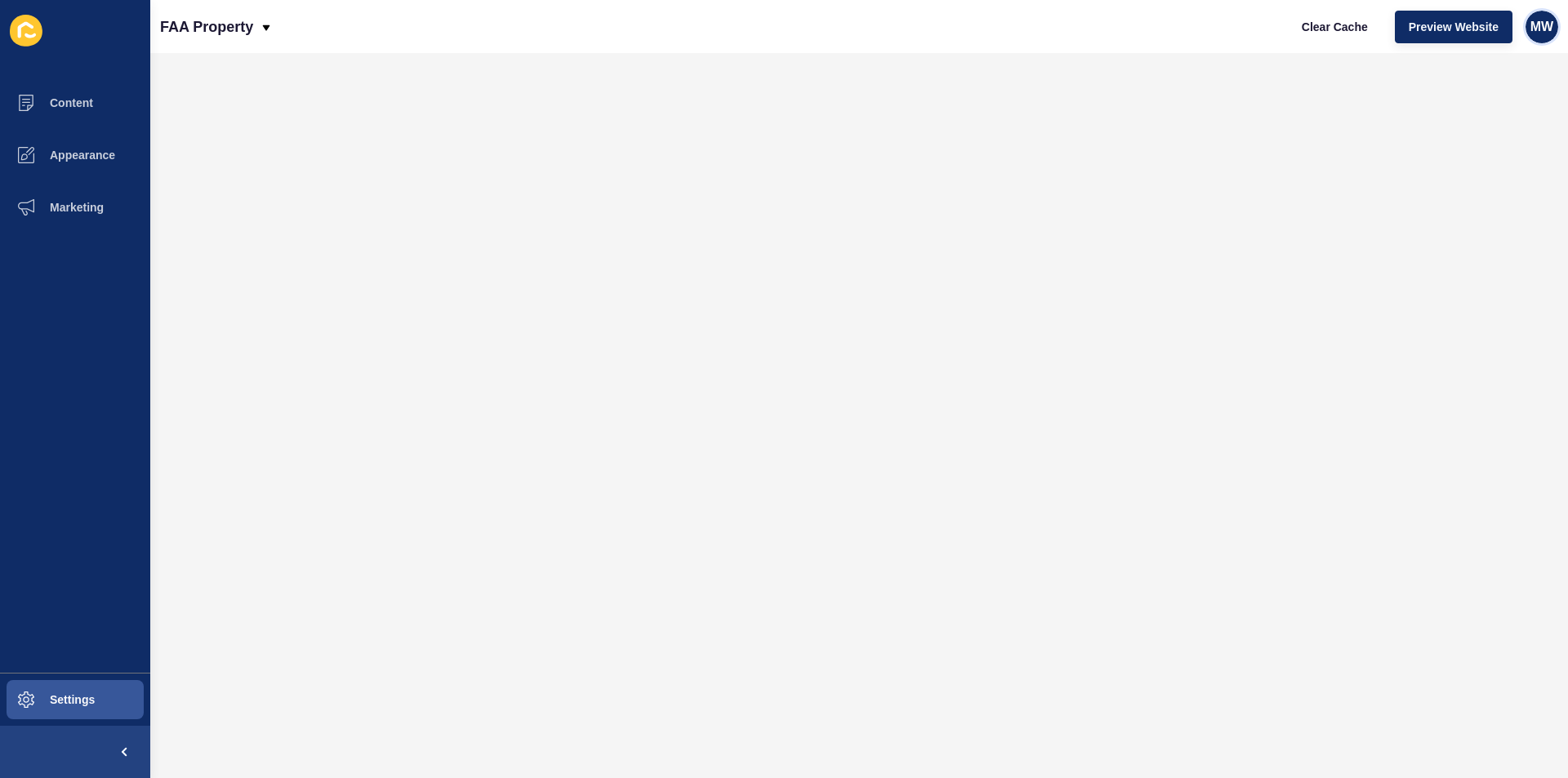
click at [1533, 21] on span "MW" at bounding box center [1542, 27] width 23 height 16
click at [1482, 100] on link "Contact Support" at bounding box center [1504, 100] width 120 height 36
click at [131, 752] on span at bounding box center [124, 753] width 53 height 53
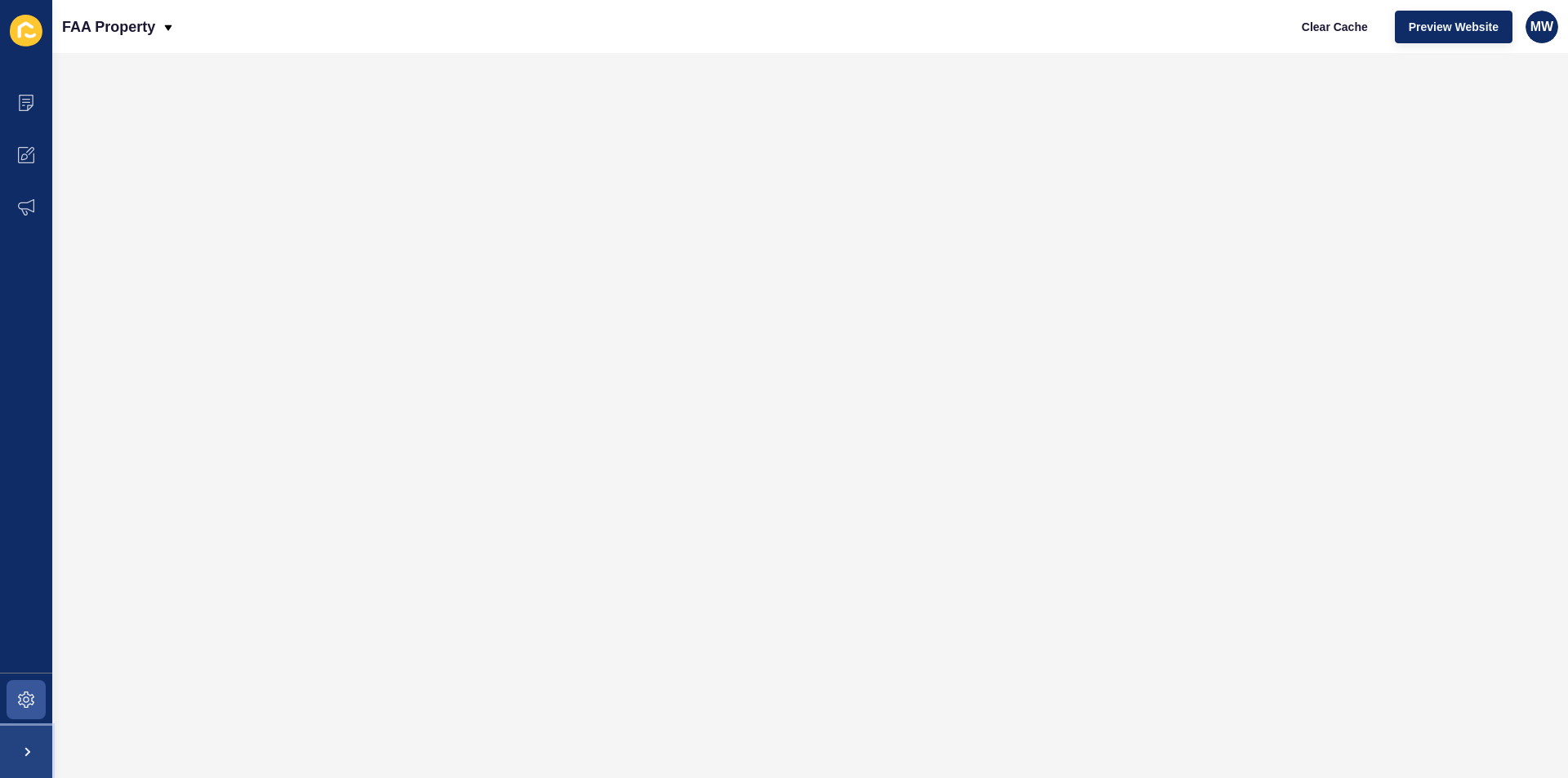
click at [30, 748] on span at bounding box center [26, 753] width 53 height 53
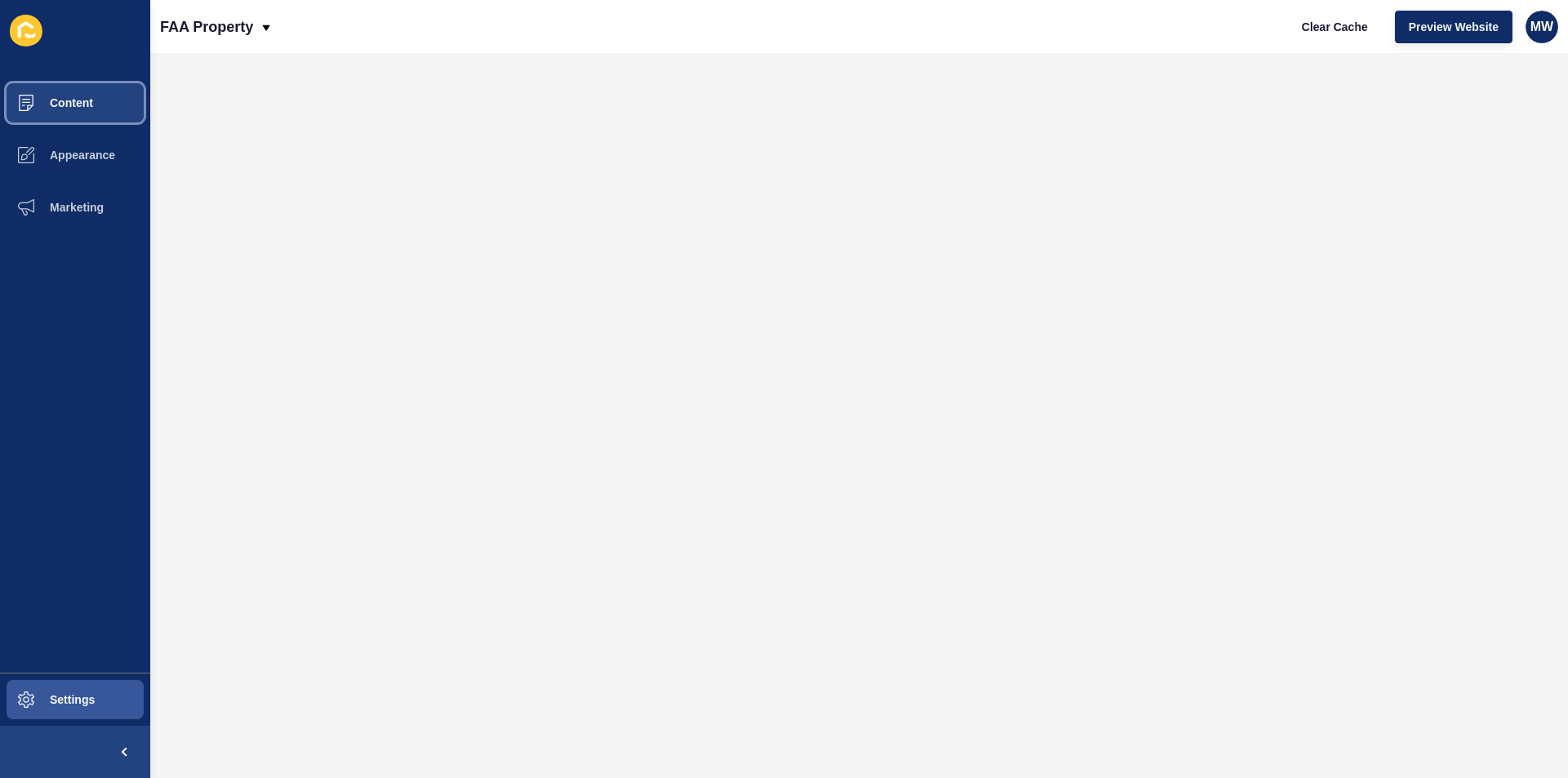
click at [70, 97] on span "Content" at bounding box center [45, 103] width 95 height 13
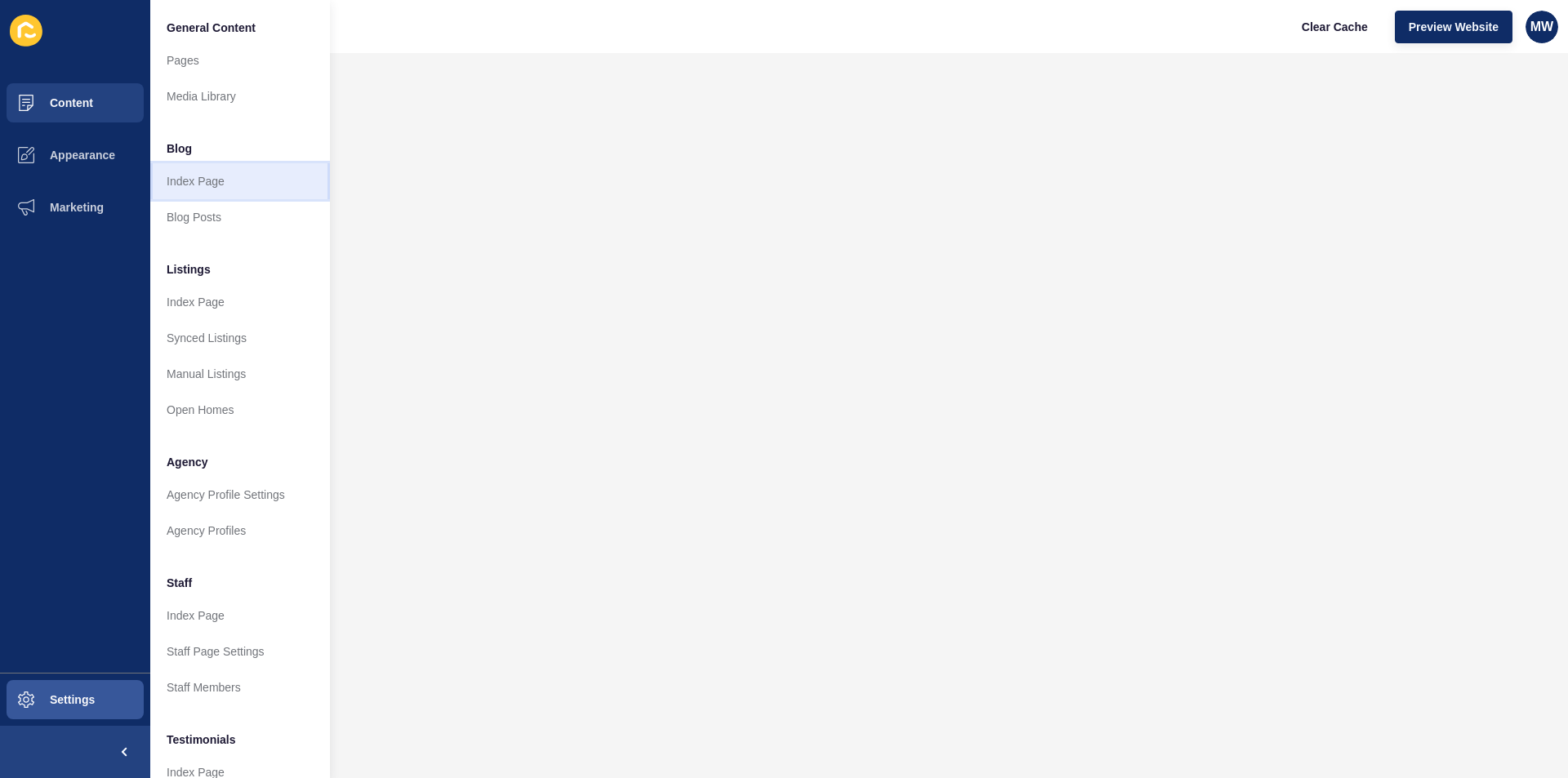
click at [191, 182] on link "Index Page" at bounding box center [240, 182] width 180 height 36
